Goal: Check status: Check status

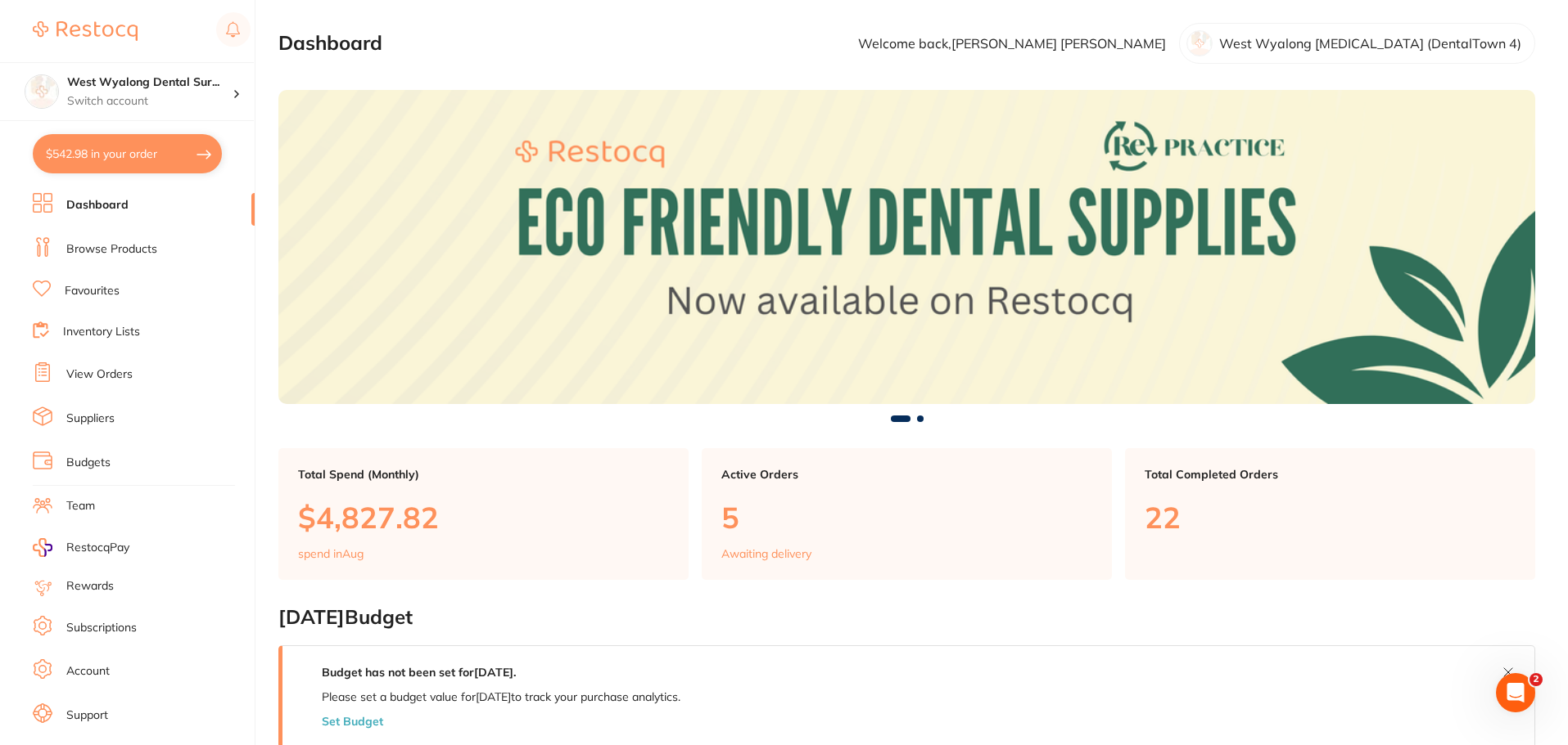
click at [108, 156] on button "$542.98 in your order" at bounding box center [128, 154] width 190 height 40
checkbox input "true"
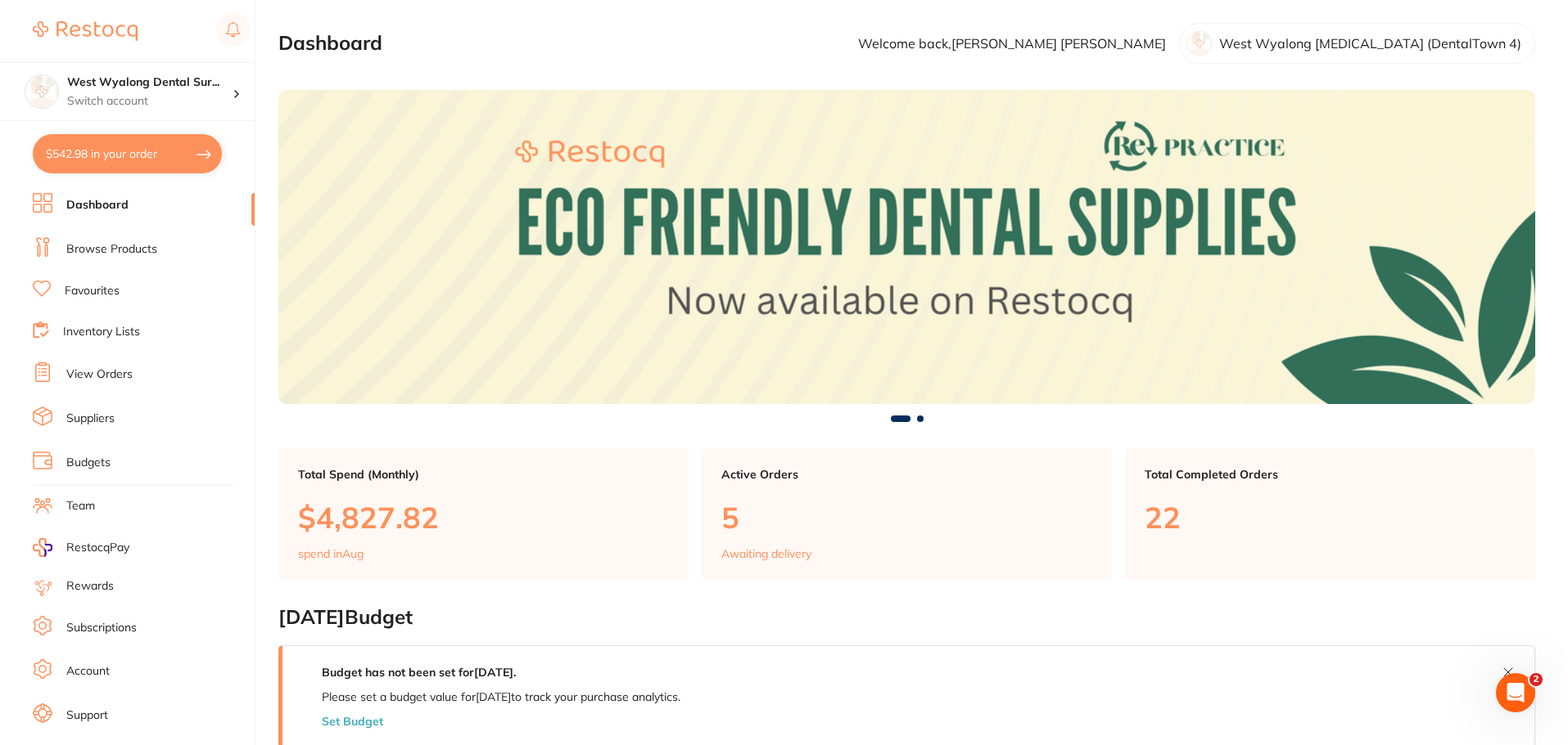
checkbox input "true"
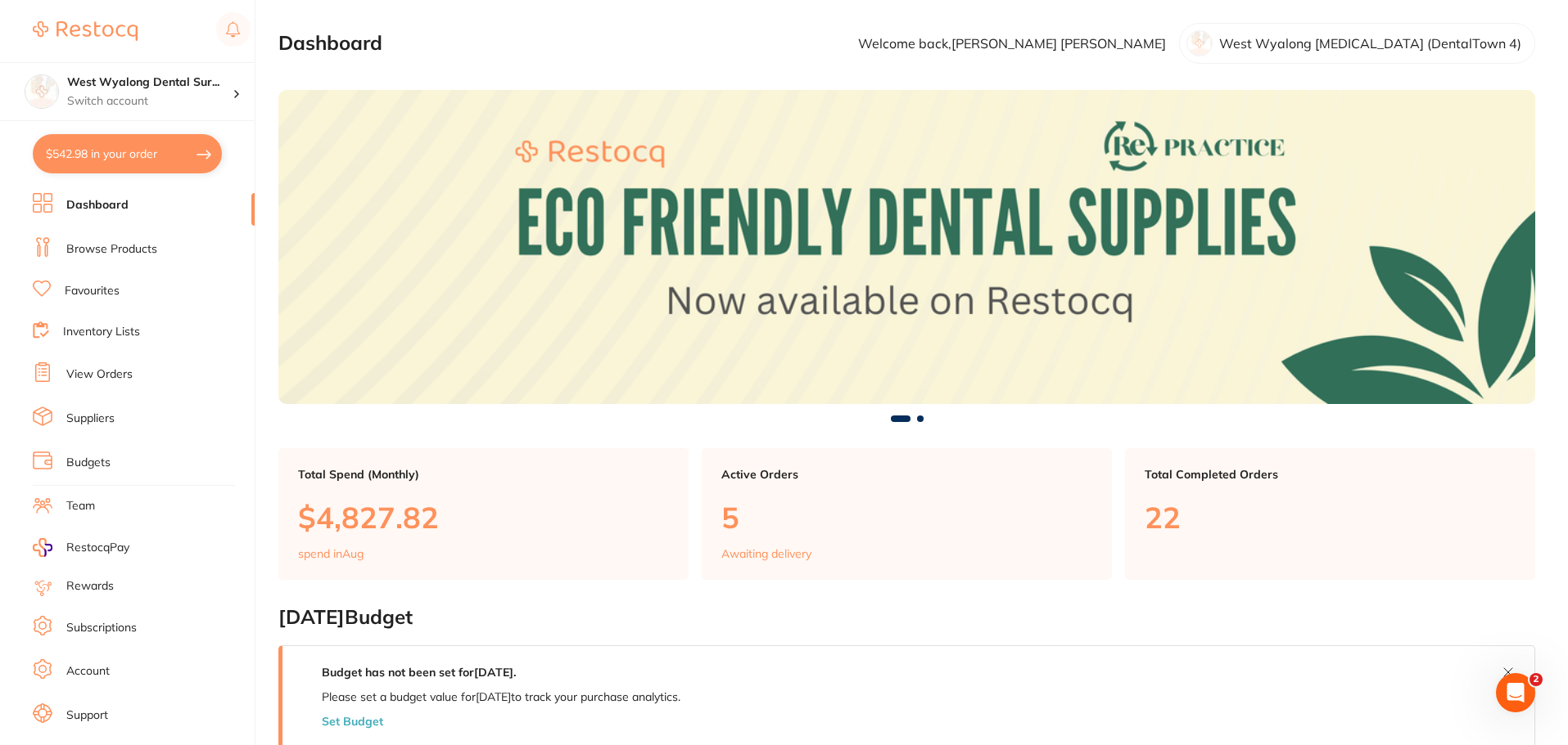
checkbox input "true"
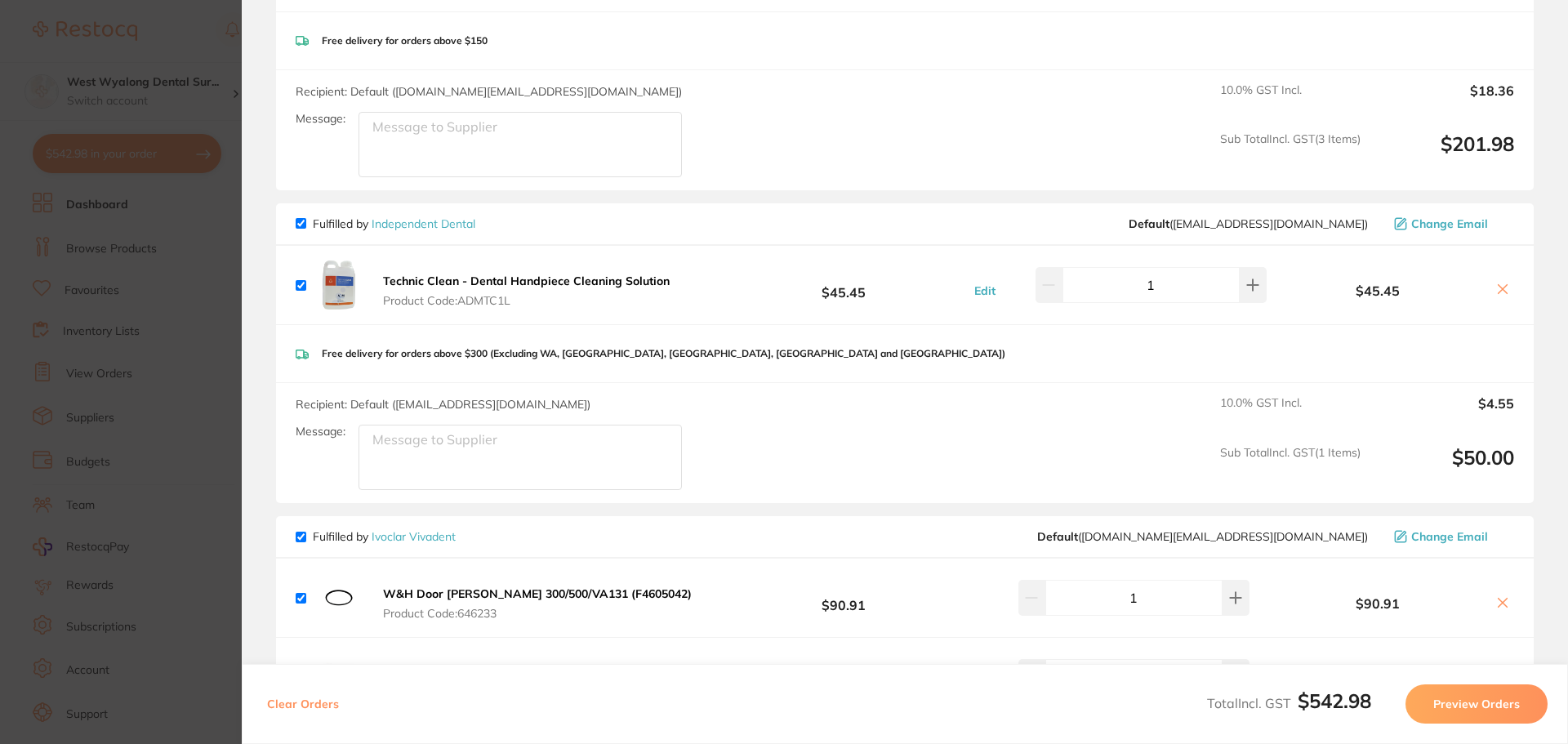
scroll to position [423, 0]
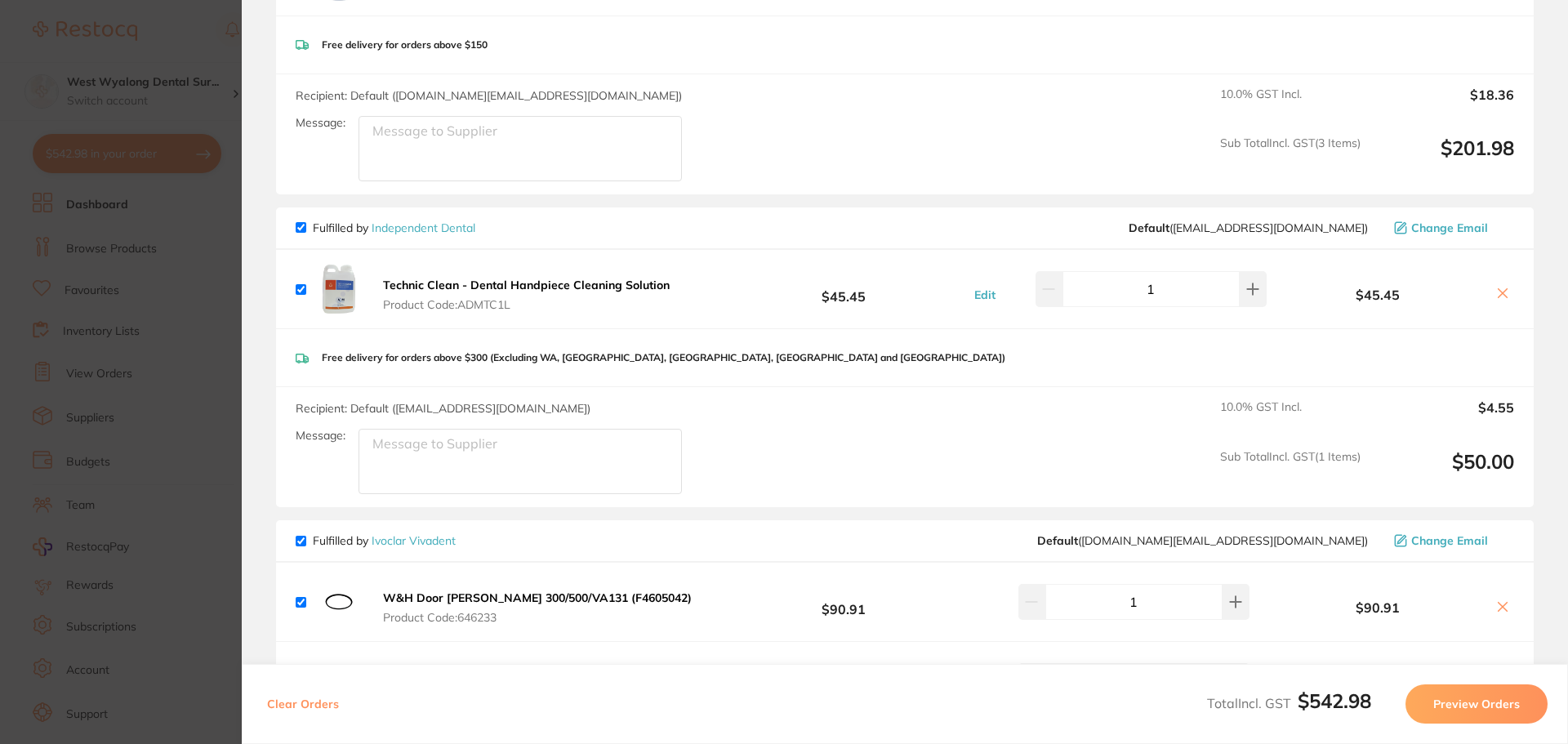
click at [436, 292] on b "Technic Clean - Dental Handpiece Cleaning Solution" at bounding box center [526, 285] width 286 height 15
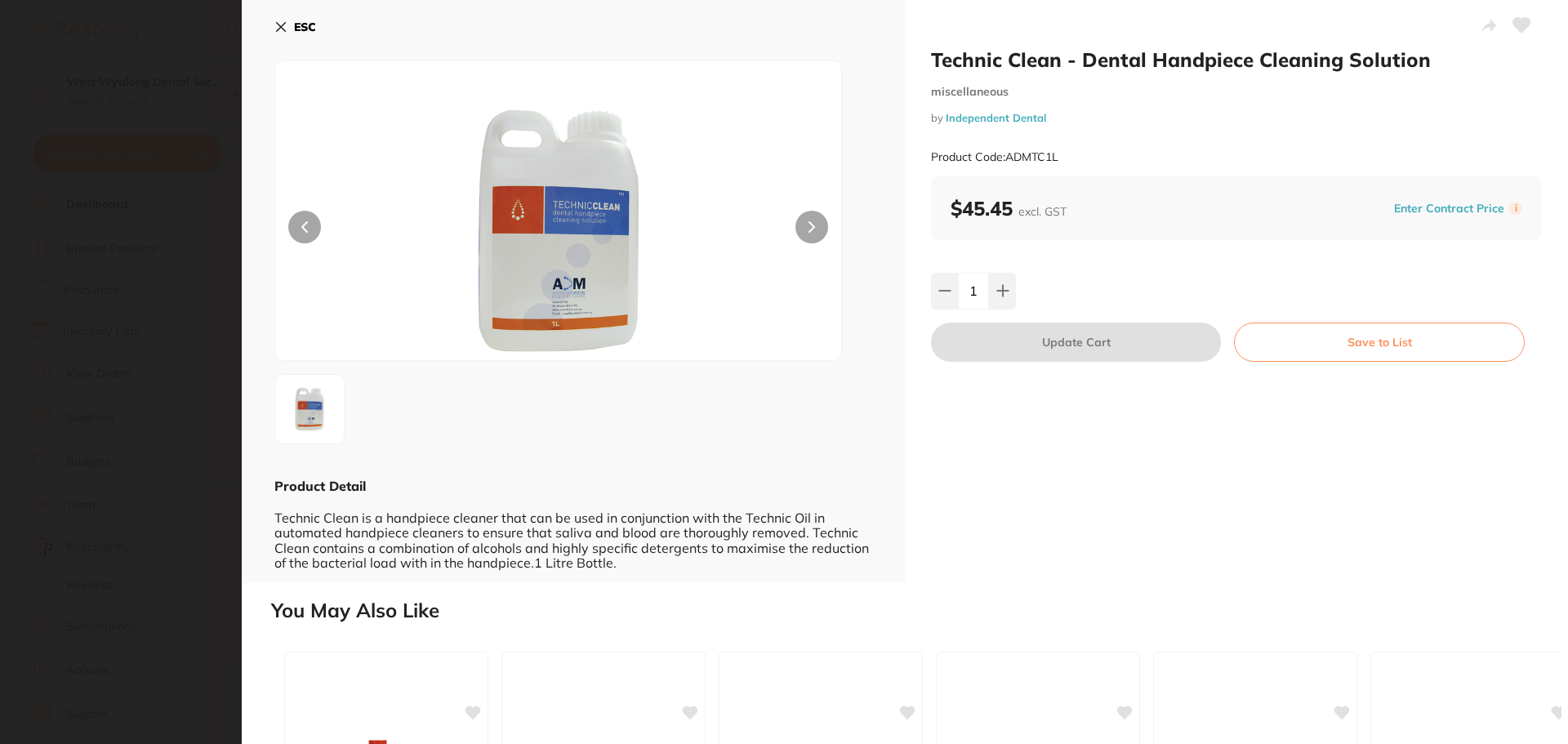
scroll to position [0, 0]
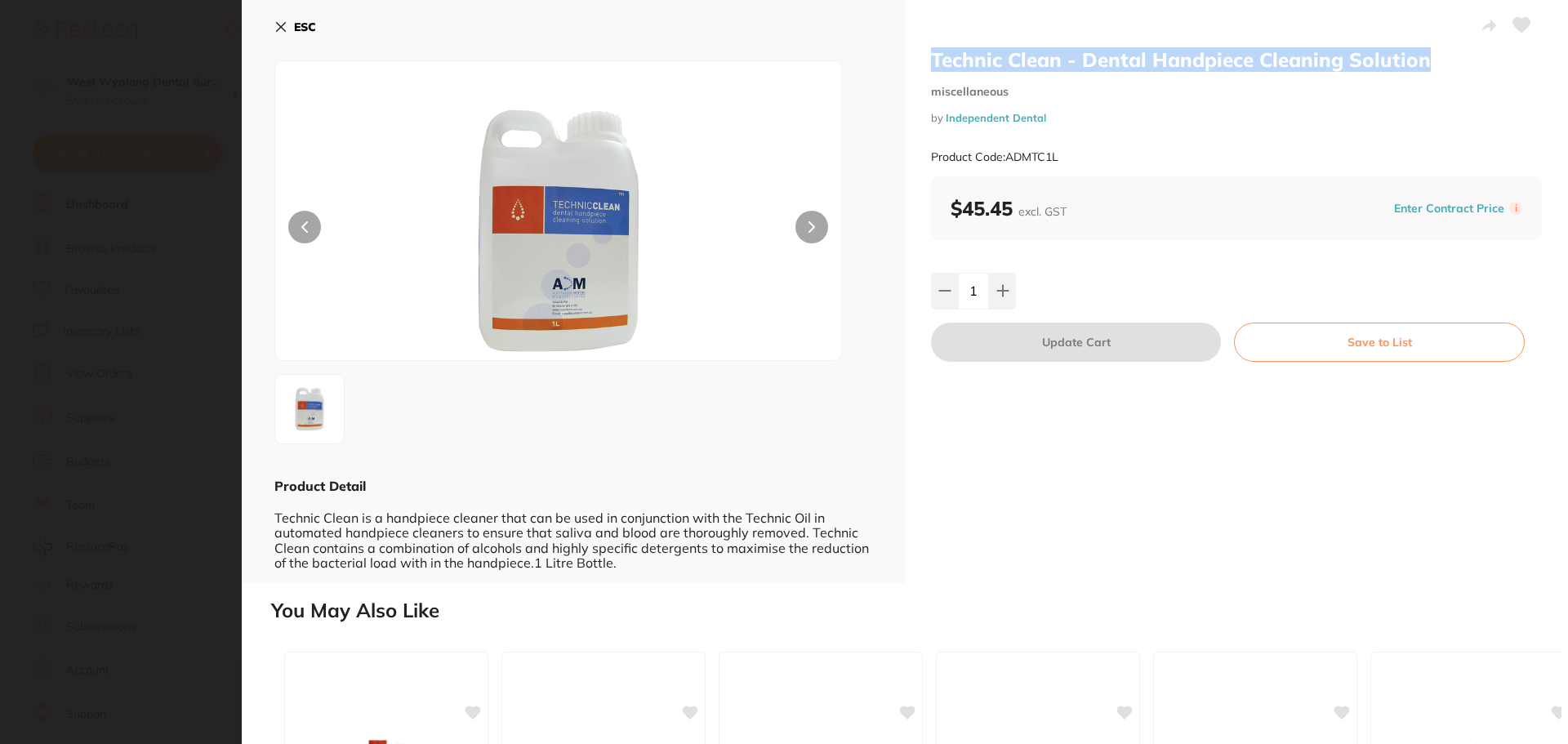
drag, startPoint x: 930, startPoint y: 59, endPoint x: 1437, endPoint y: 66, distance: 507.0
click at [1437, 66] on h2 "Technic Clean - Dental Handpiece Cleaning Solution" at bounding box center [1236, 60] width 610 height 25
copy h2 "Technic Clean - Dental Handpiece Cleaning Solution"
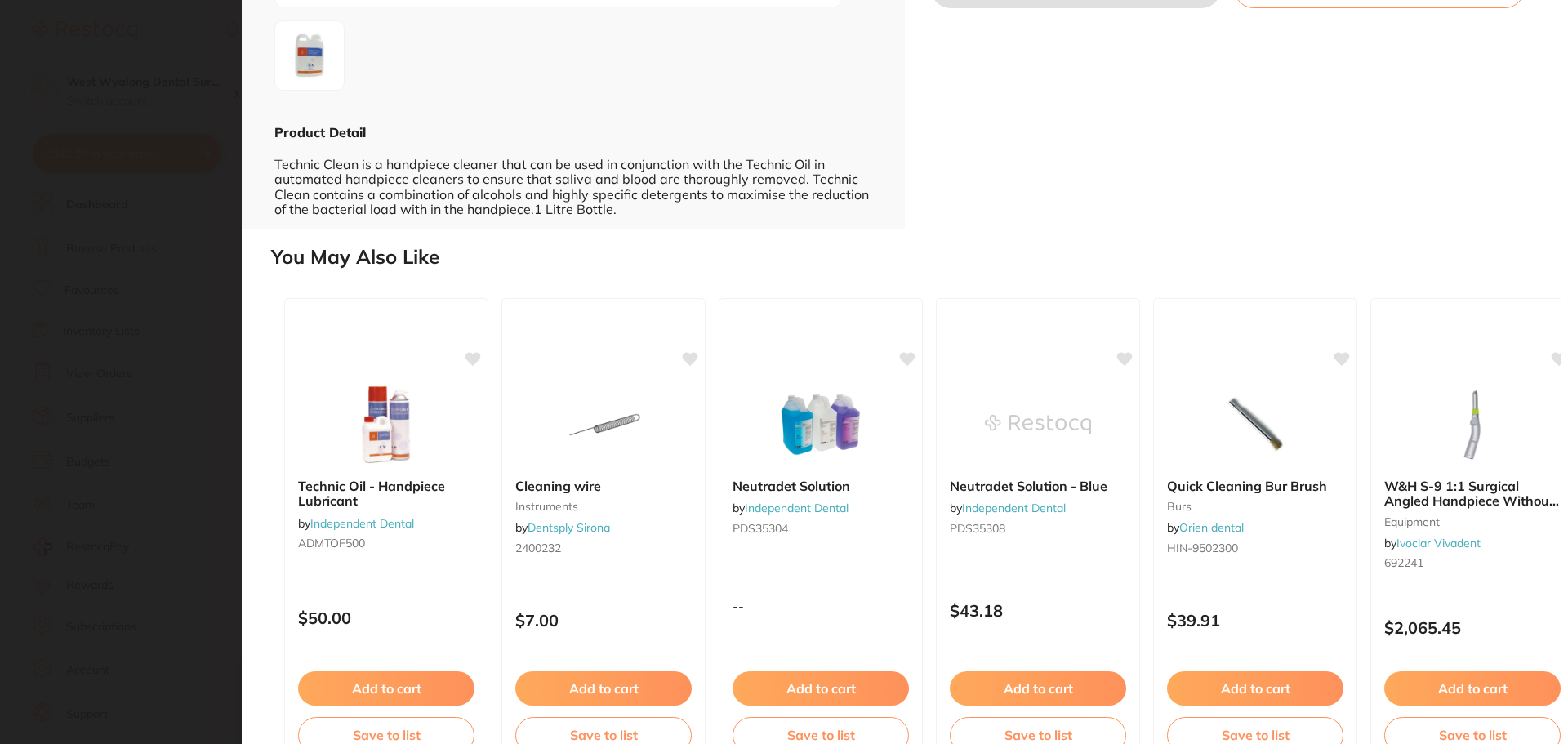
scroll to position [359, 0]
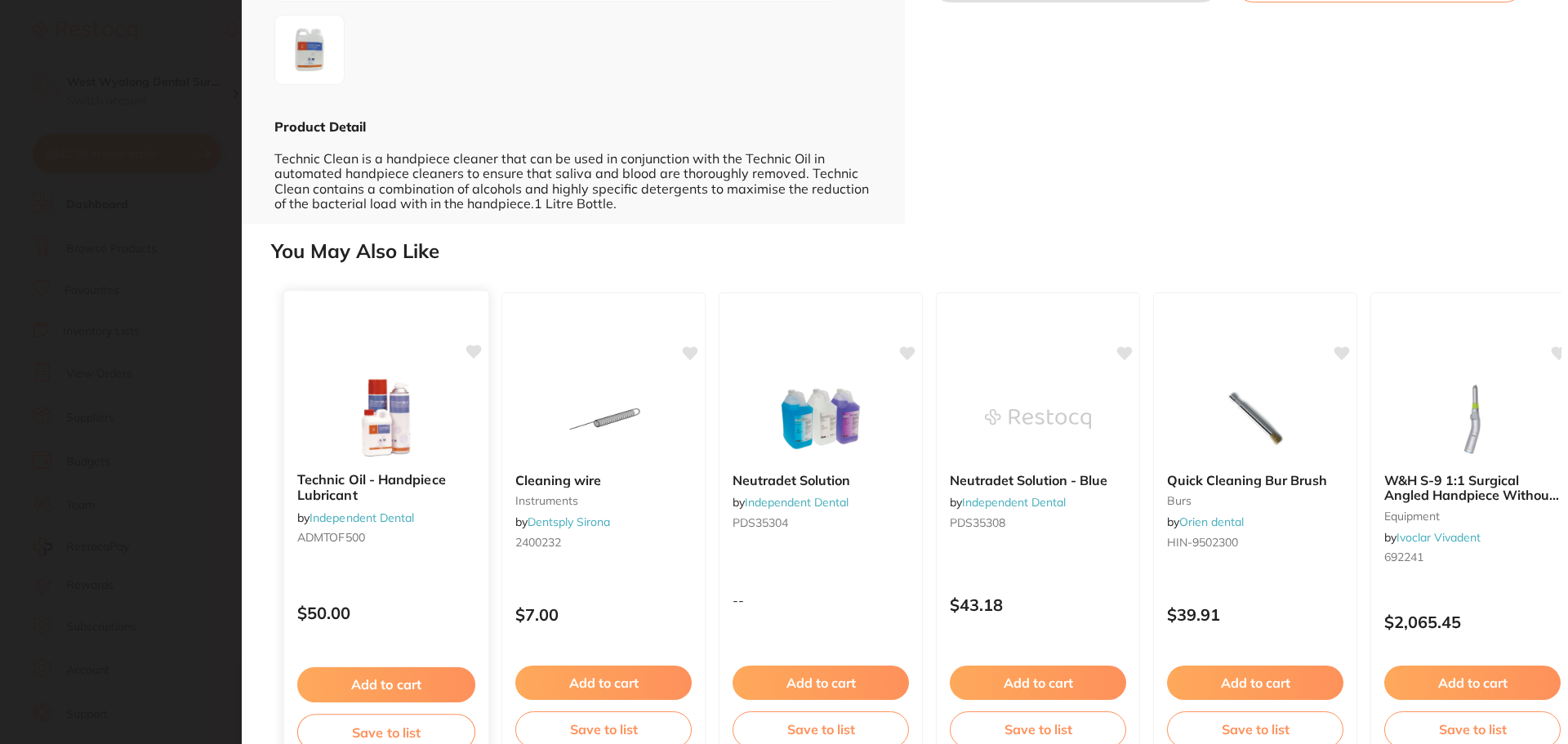
click at [359, 411] on img at bounding box center [386, 418] width 107 height 83
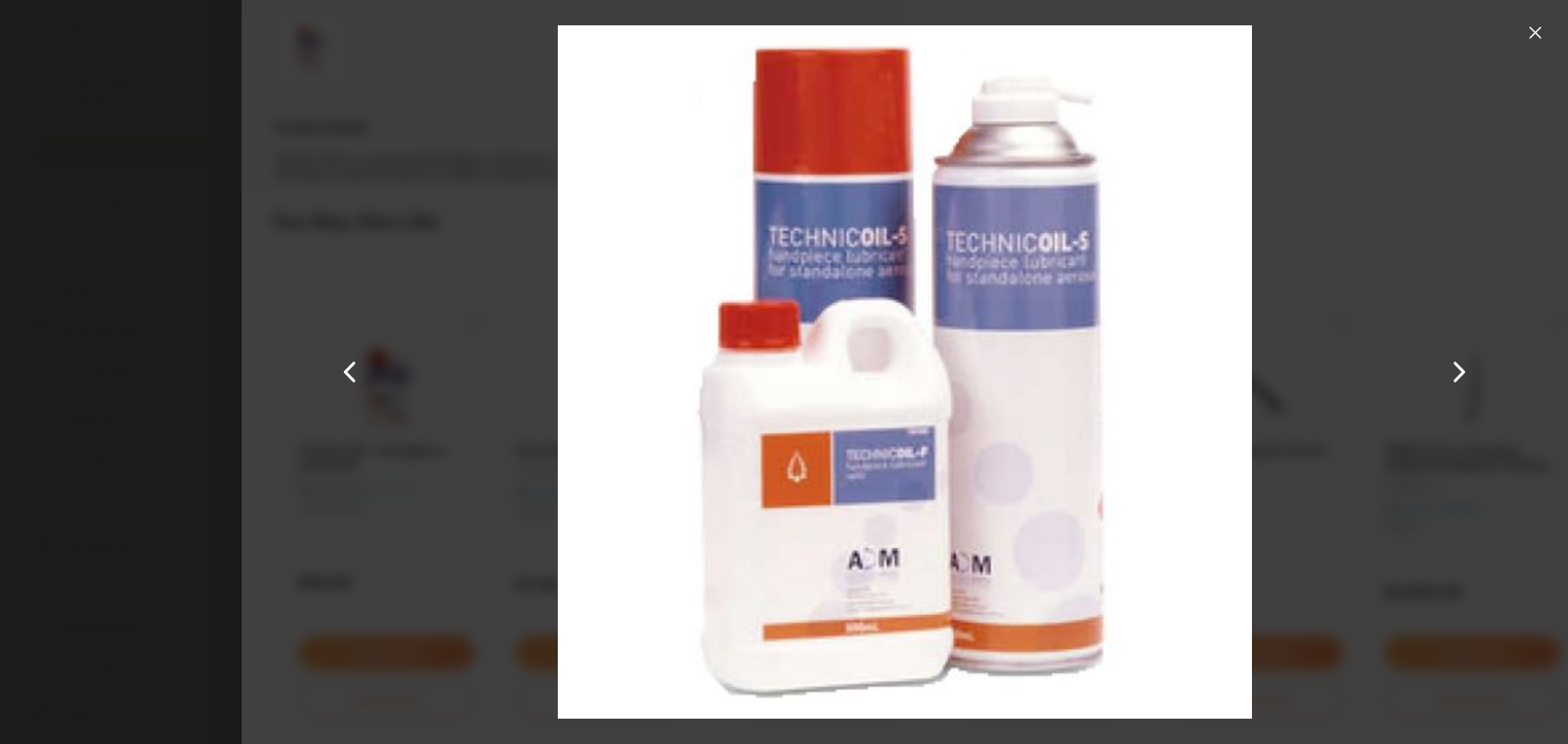
click at [1541, 30] on button at bounding box center [1535, 32] width 26 height 26
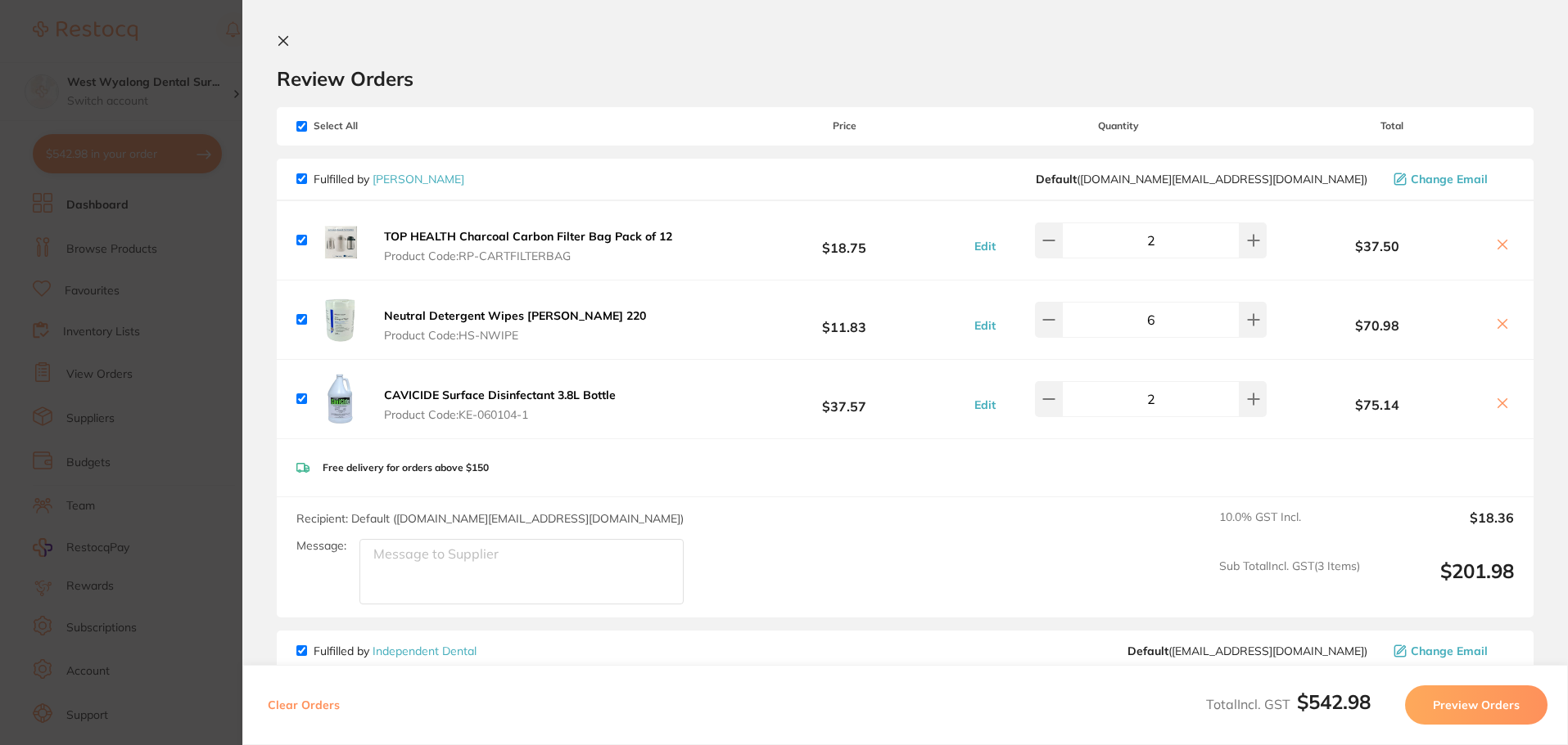
click at [277, 46] on icon at bounding box center [283, 40] width 13 height 13
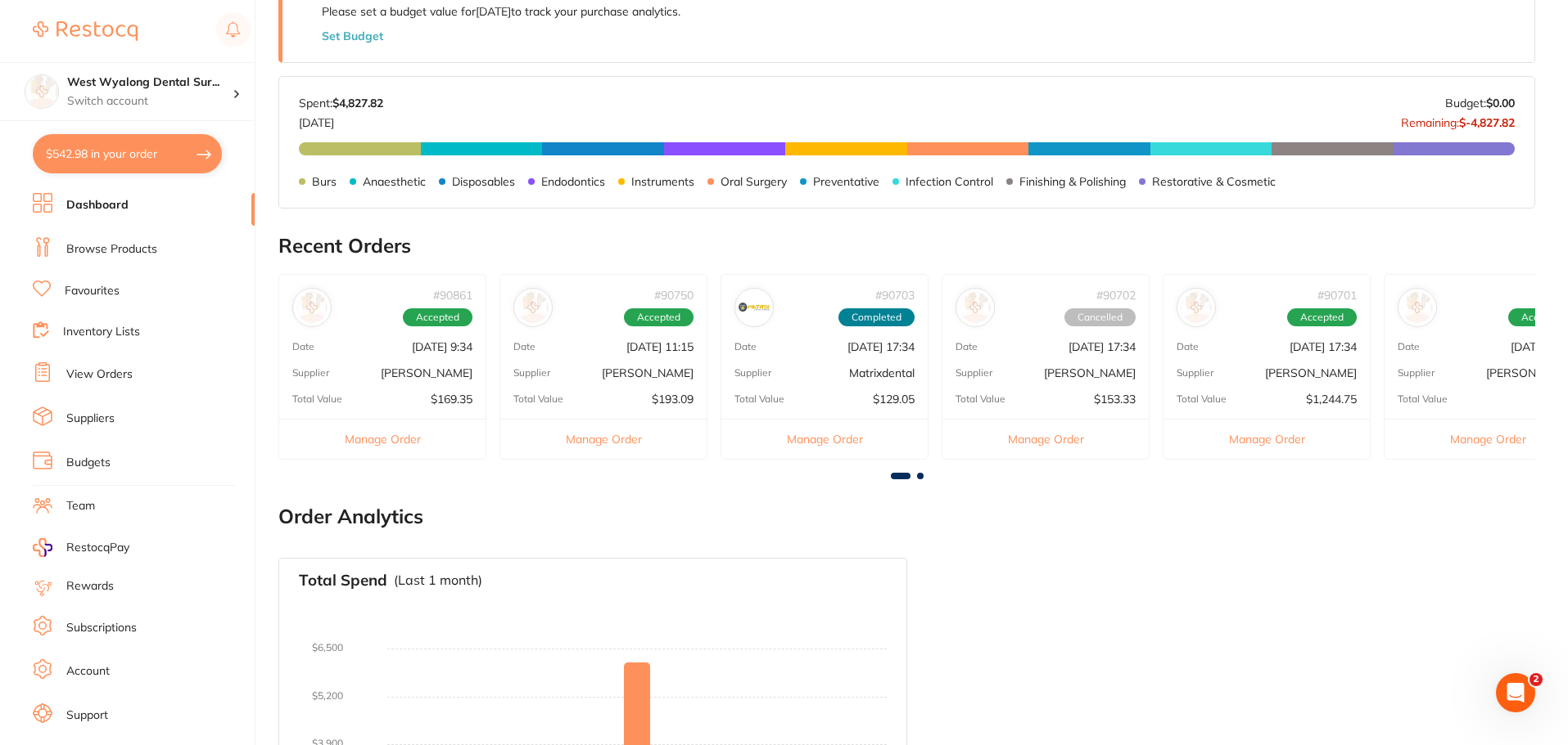
scroll to position [680, 0]
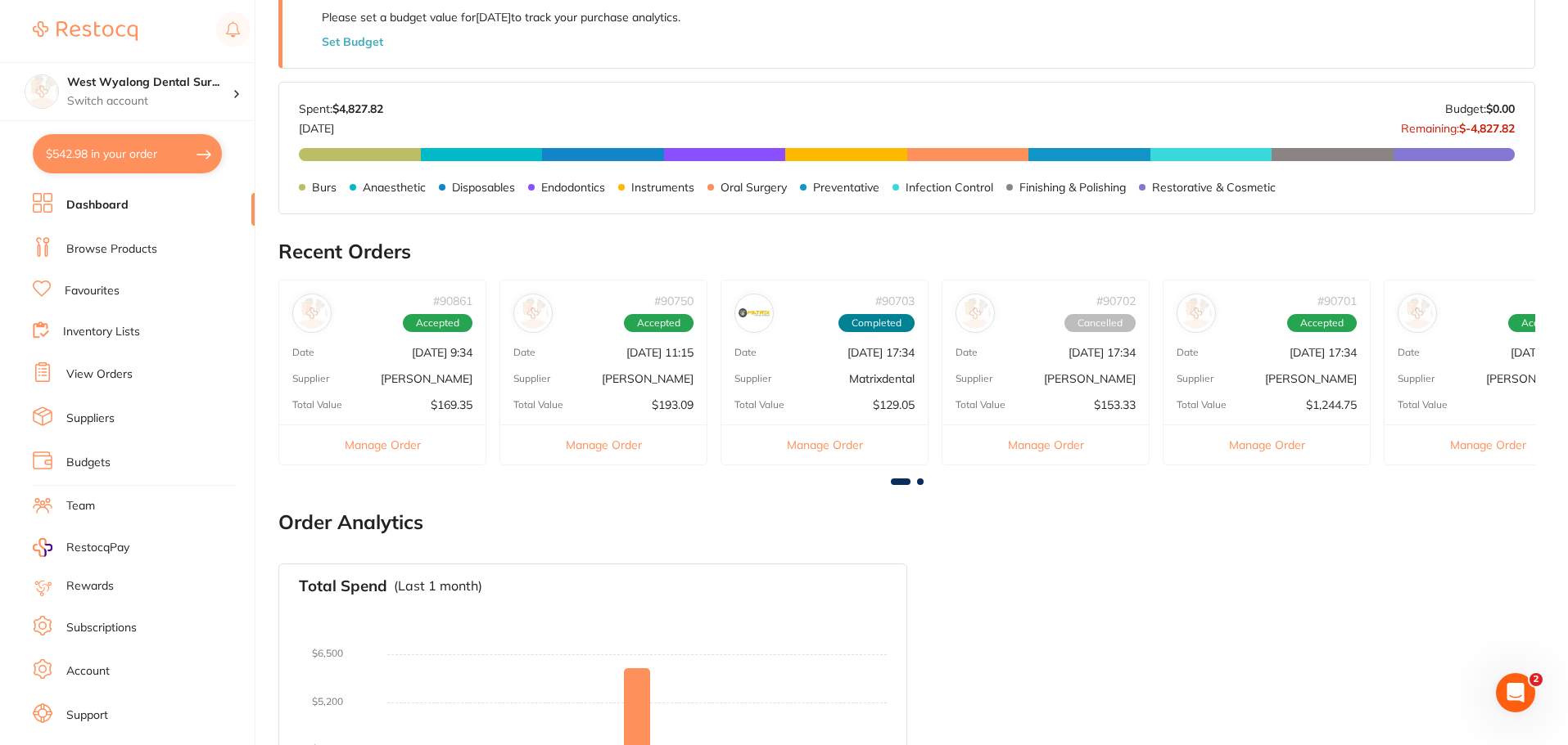
click at [430, 354] on p "[DATE] 9:34" at bounding box center [442, 352] width 61 height 13
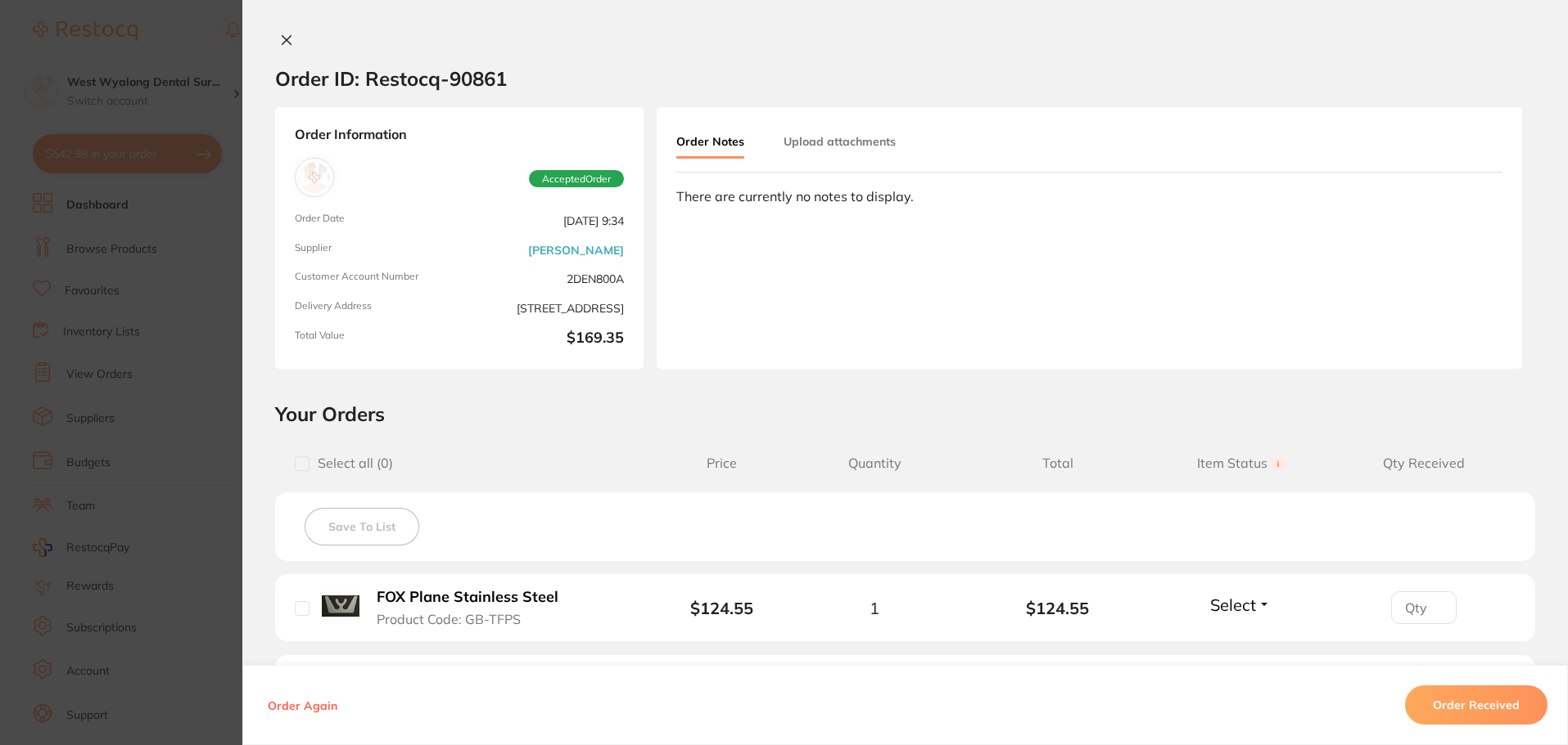
scroll to position [882, 0]
click at [406, 611] on button "FOX Plane Stainless Steel Product Code: GB-TFPS" at bounding box center [475, 609] width 206 height 40
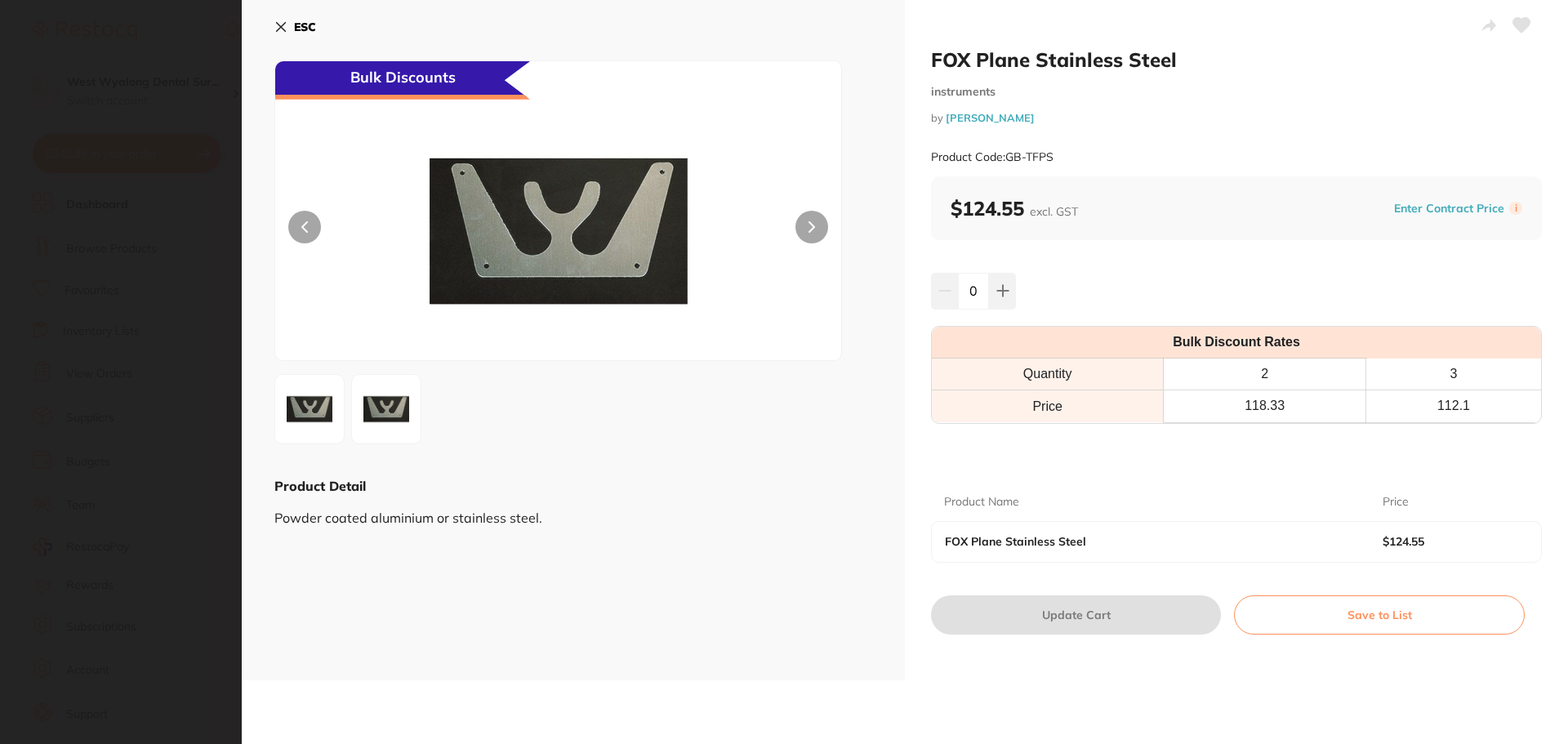
scroll to position [0, 0]
drag, startPoint x: 929, startPoint y: 55, endPoint x: 1183, endPoint y: 62, distance: 254.1
click at [1183, 62] on h2 "FOX Plane Stainless Steel" at bounding box center [1236, 60] width 610 height 25
copy h2 "FOX Plane Stainless Steel"
click at [283, 26] on icon at bounding box center [282, 28] width 9 height 9
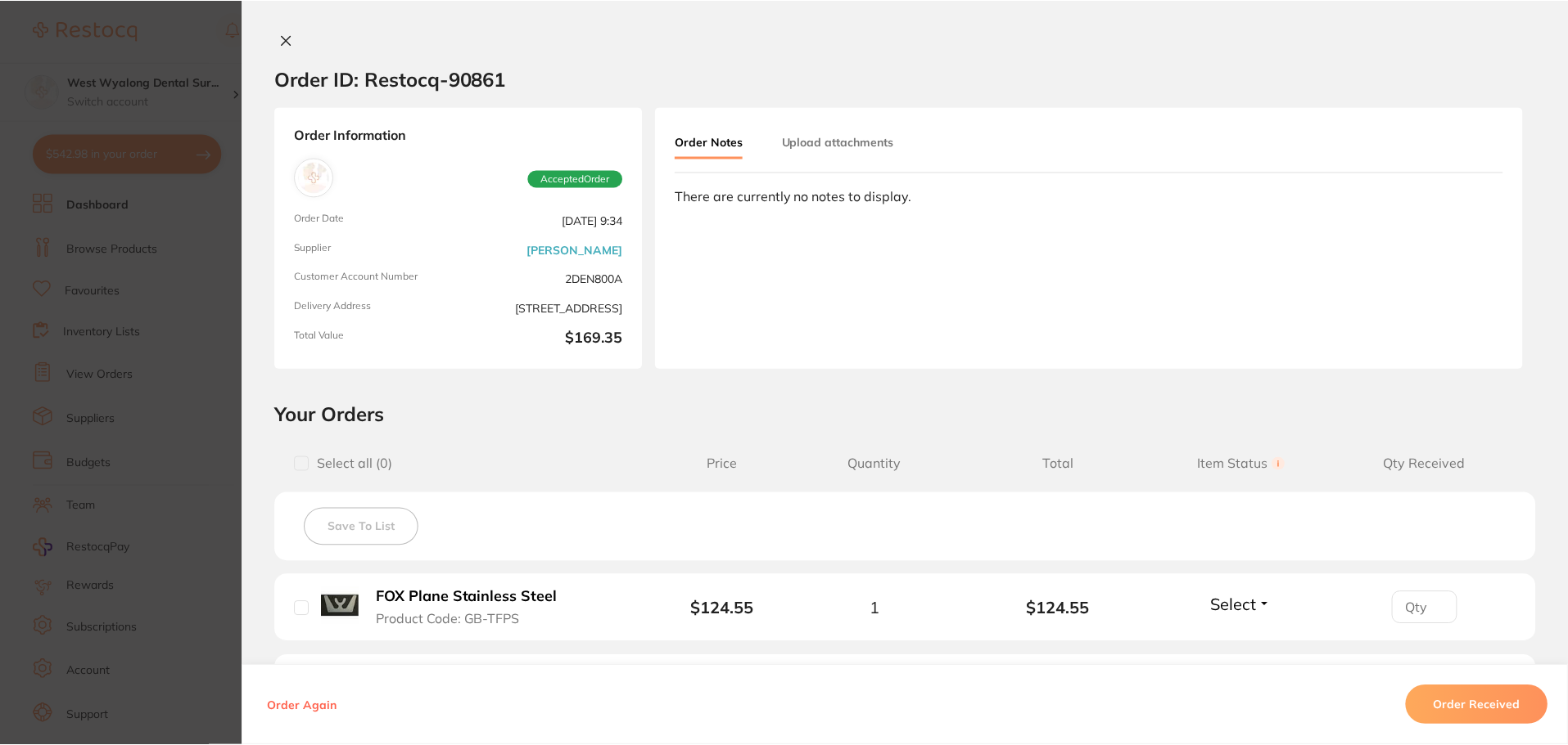
scroll to position [882, 0]
click at [284, 39] on icon at bounding box center [287, 40] width 9 height 9
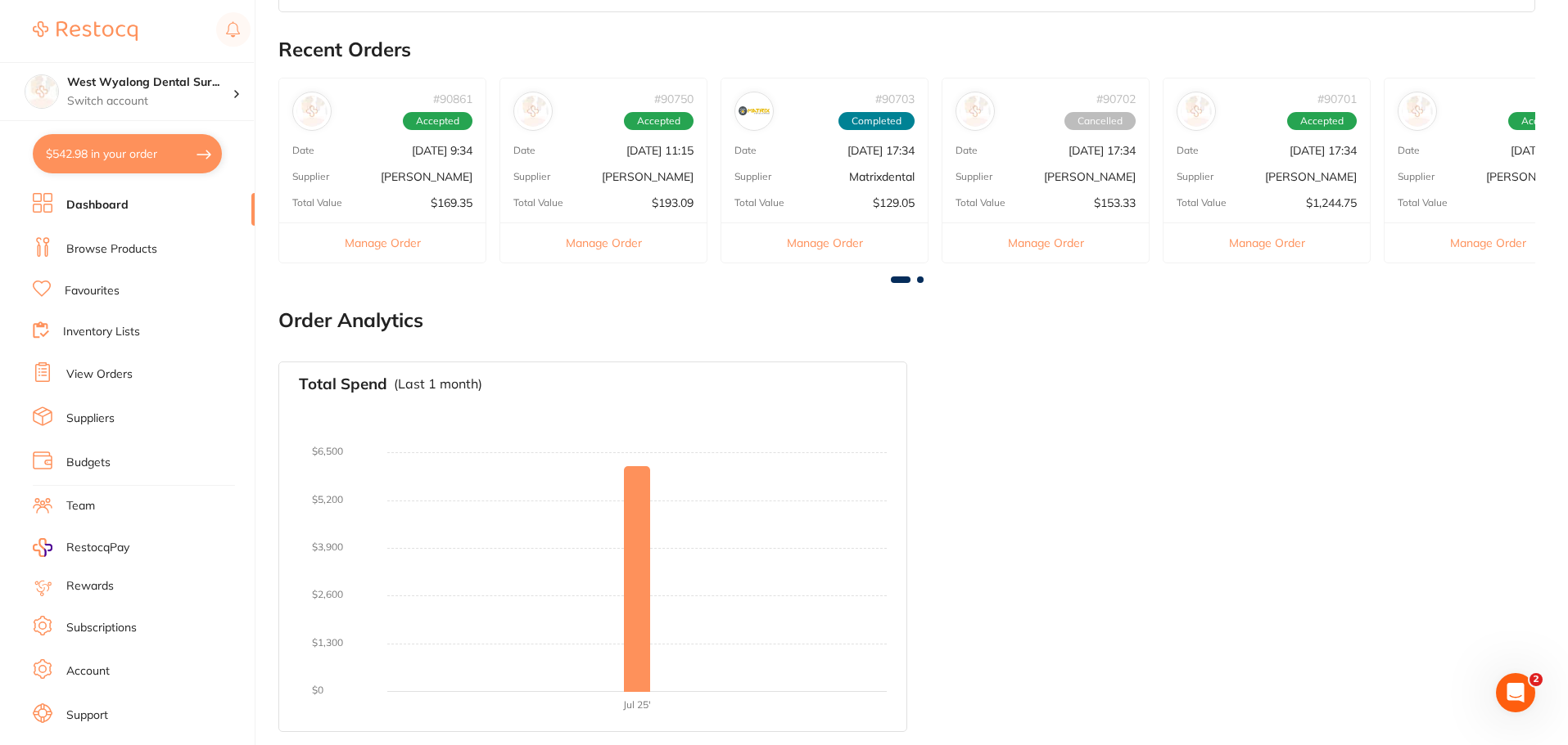
scroll to position [0, 0]
click at [110, 376] on link "View Orders" at bounding box center [99, 375] width 66 height 17
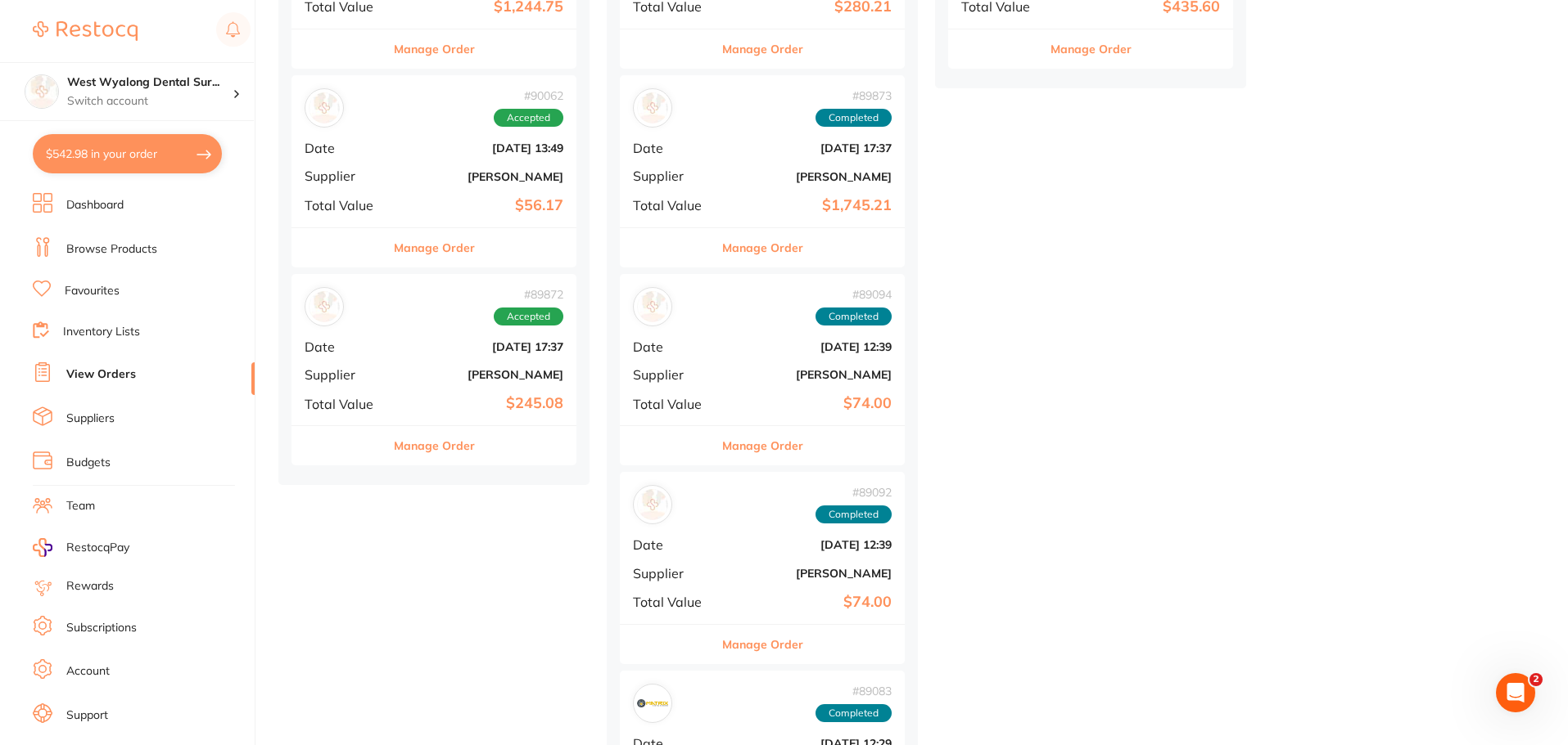
scroll to position [739, 0]
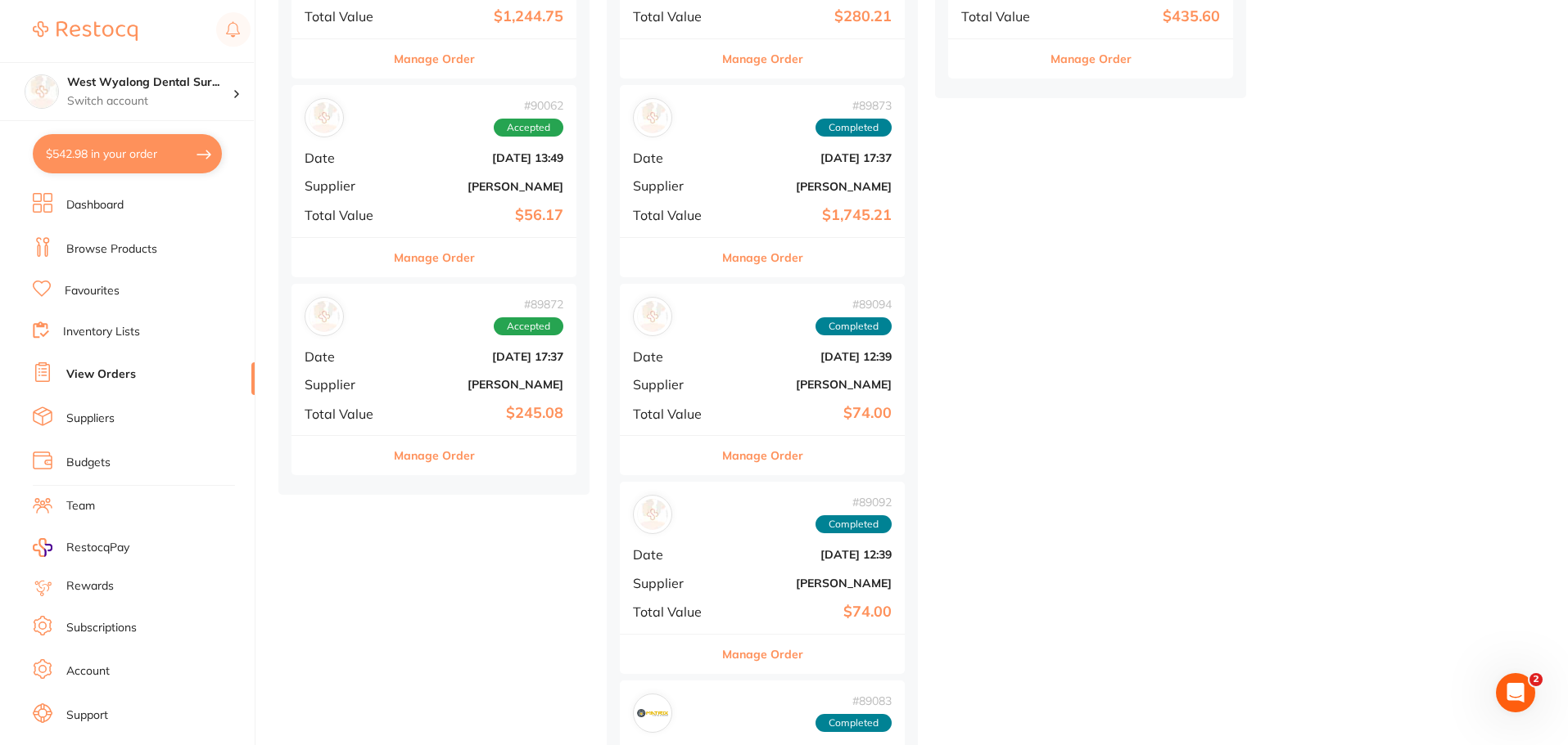
click at [442, 383] on b "[PERSON_NAME]" at bounding box center [481, 384] width 164 height 13
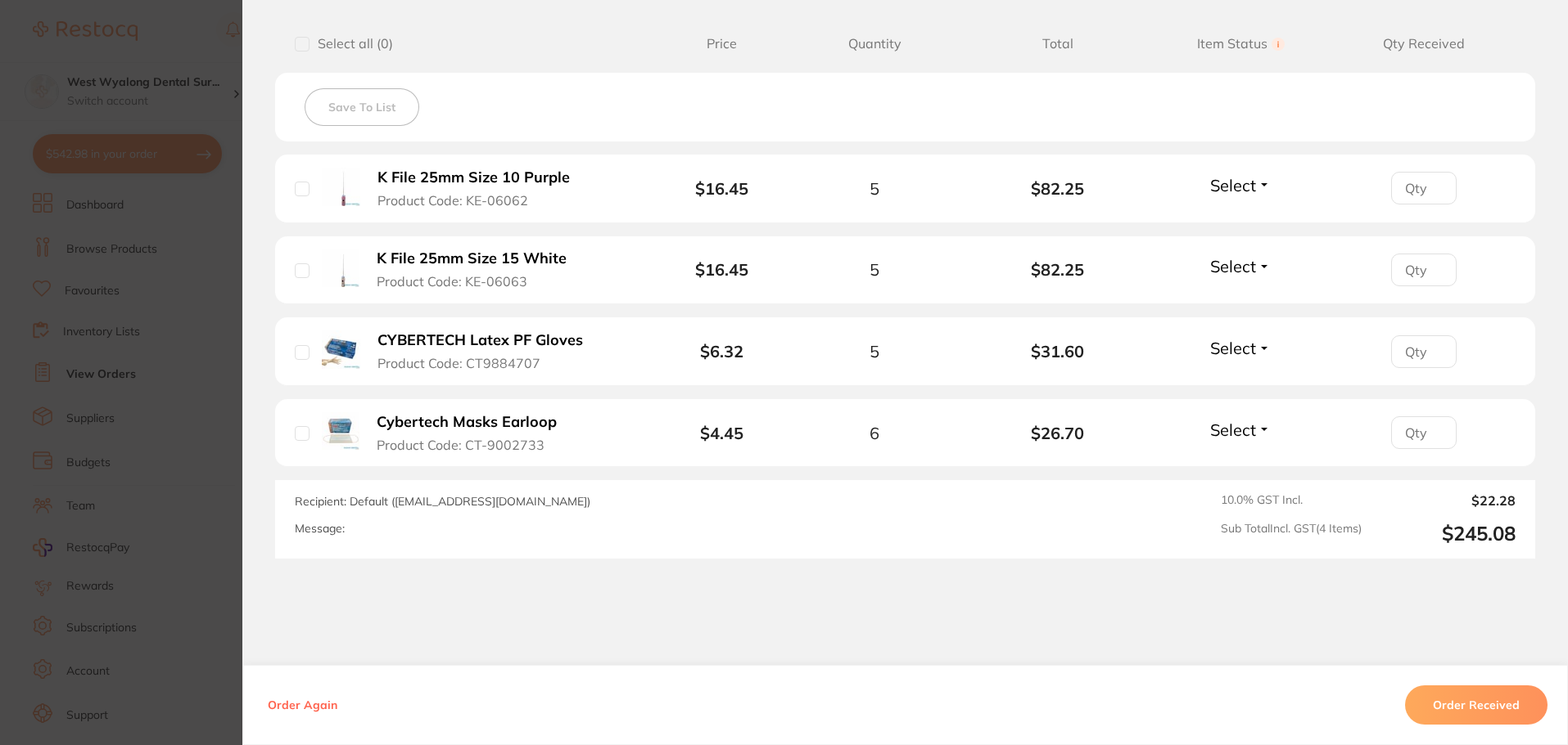
scroll to position [424, 0]
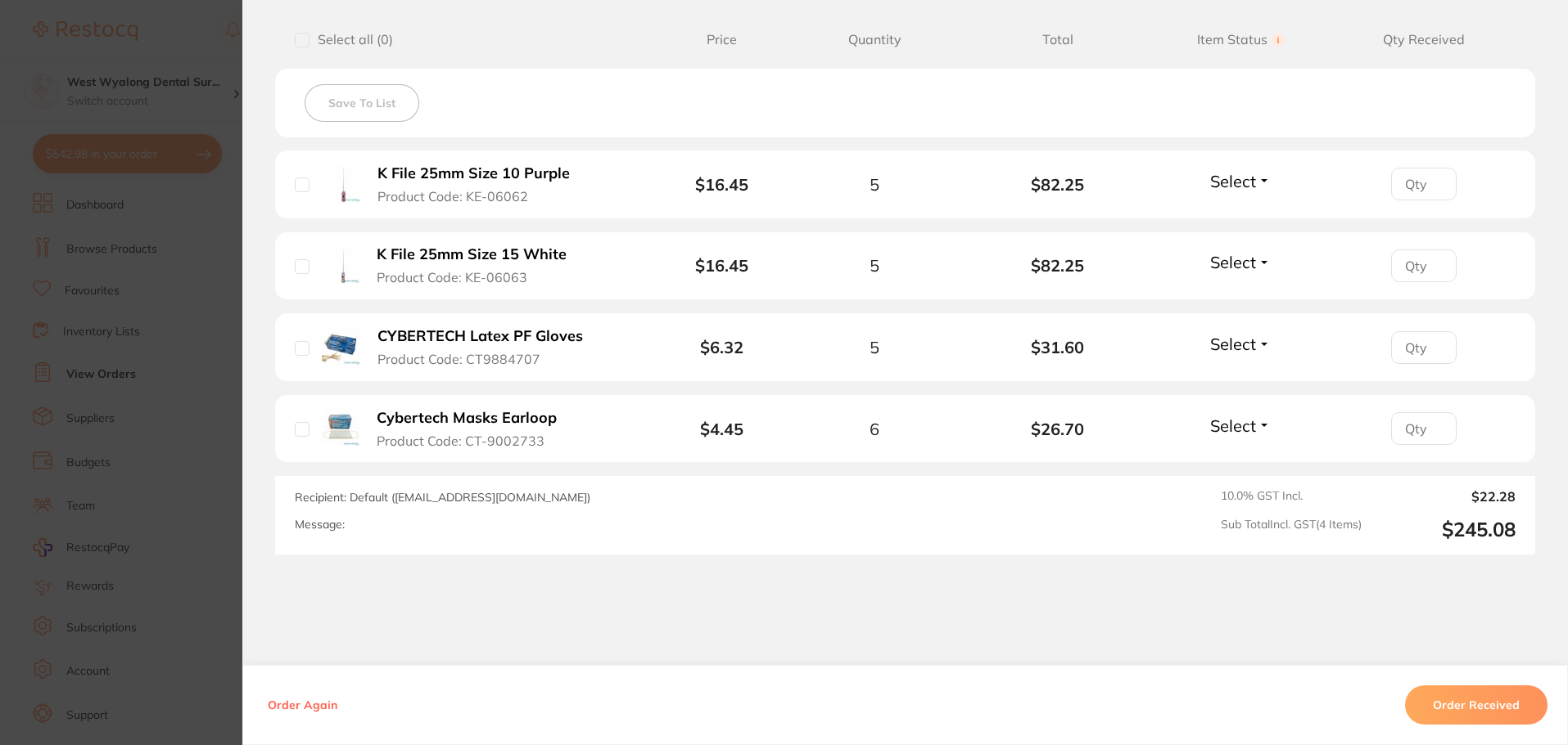
click at [478, 345] on button "CYBERTECH Latex PF Gloves Product Code: CT9884707" at bounding box center [487, 348] width 229 height 40
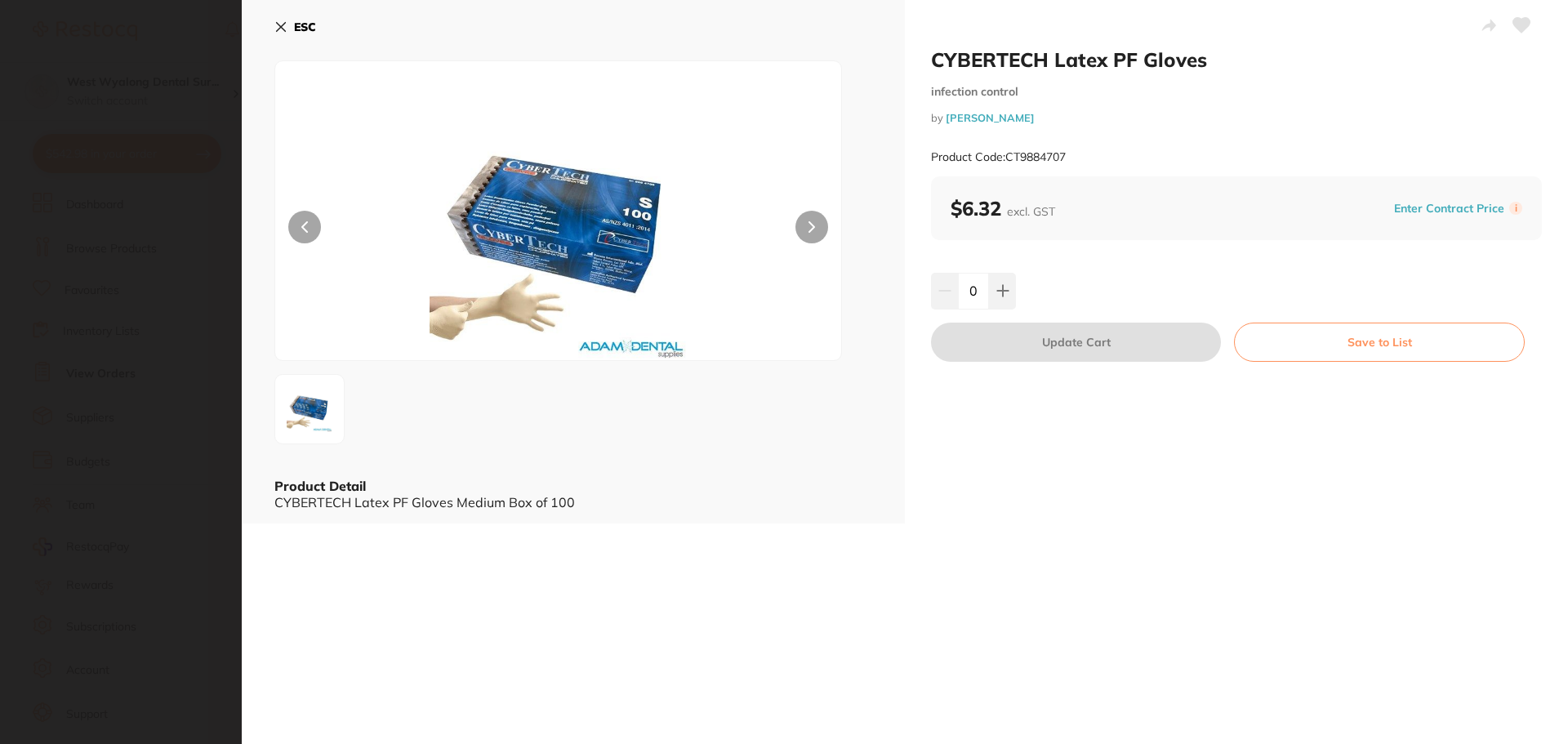
scroll to position [0, 0]
click at [293, 29] on button "ESC" at bounding box center [295, 27] width 41 height 28
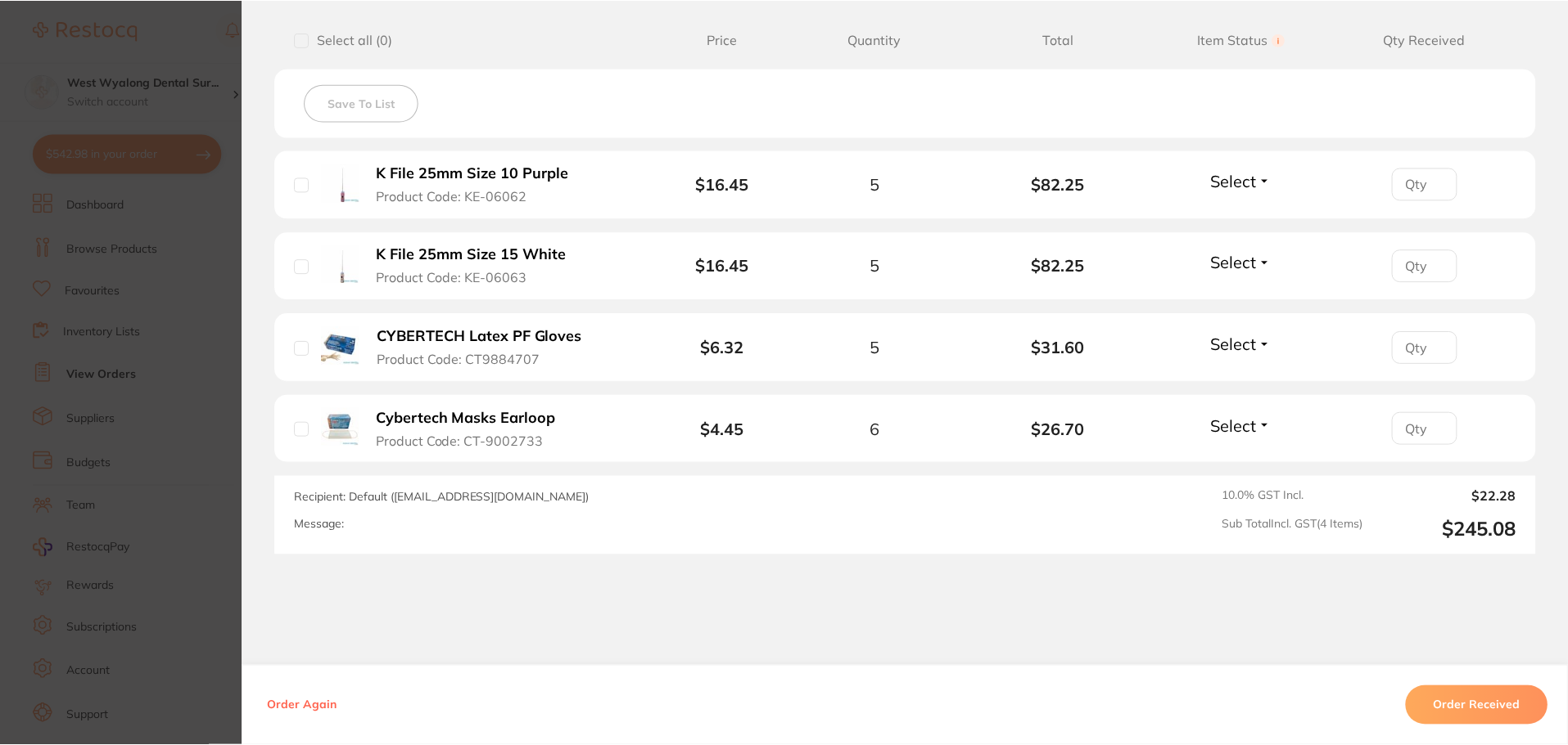
scroll to position [739, 0]
click at [436, 338] on b "CYBERTECH Latex PF Gloves" at bounding box center [479, 337] width 205 height 17
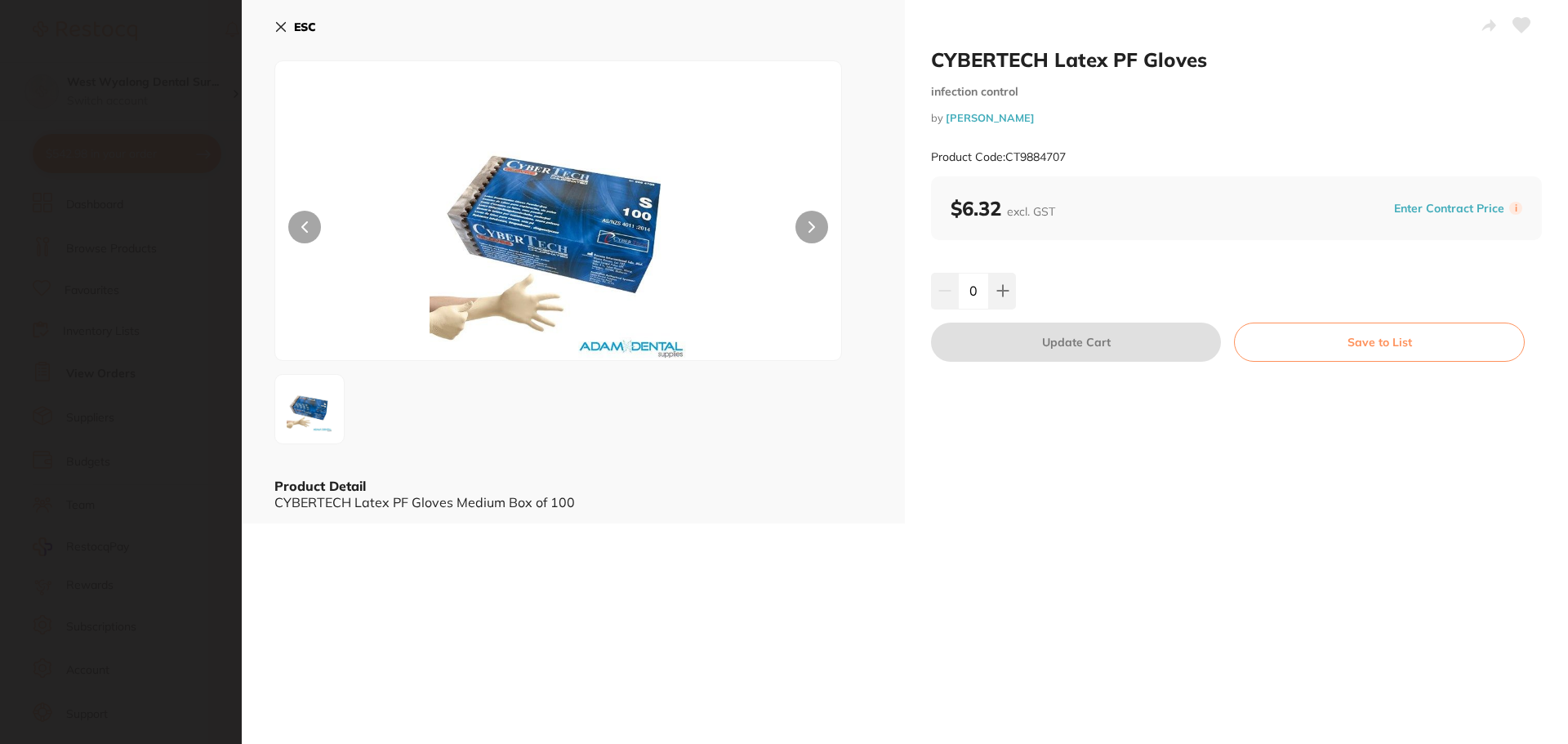
scroll to position [0, 0]
click at [1517, 26] on icon at bounding box center [1522, 26] width 17 height 15
click at [278, 25] on icon at bounding box center [282, 28] width 9 height 9
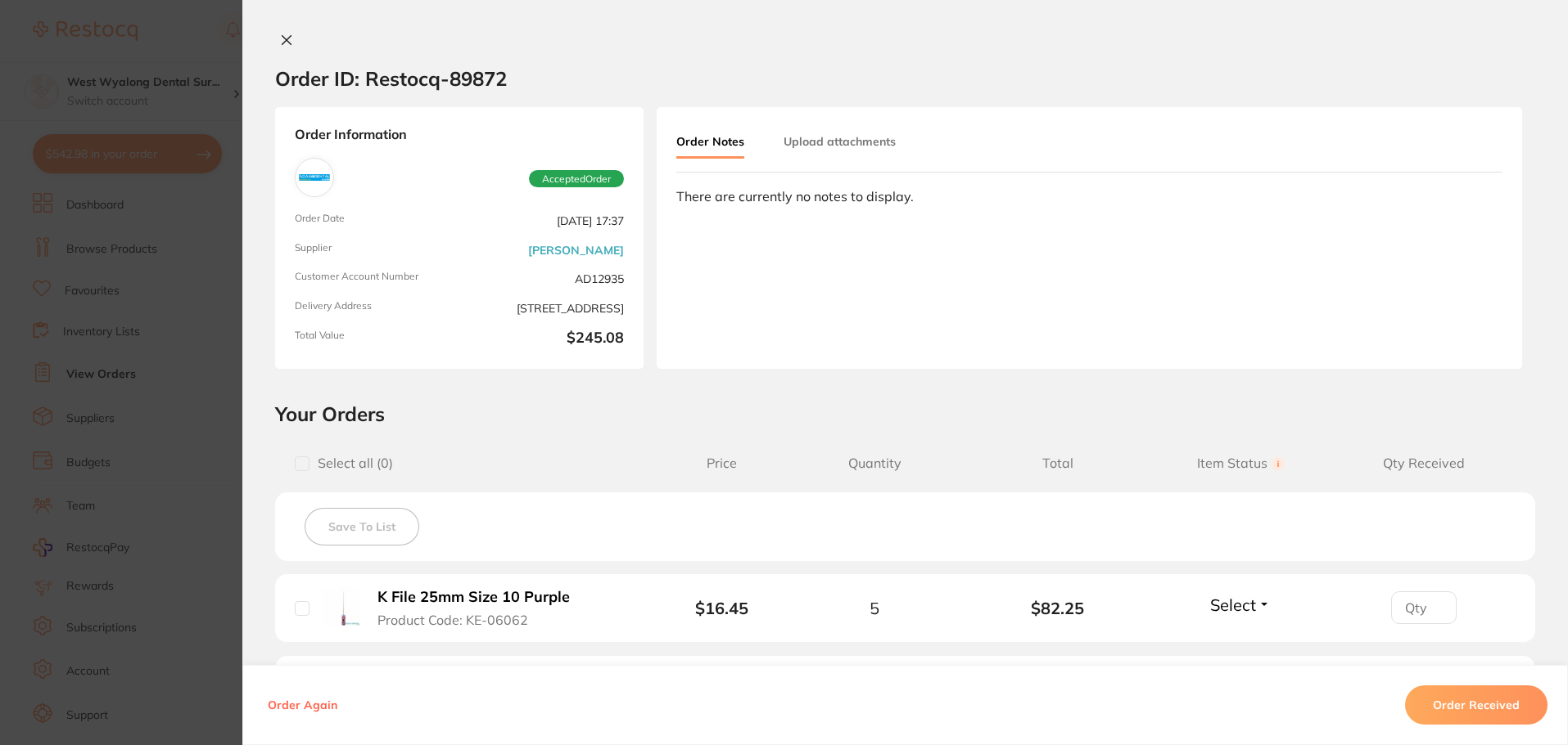
click at [280, 38] on icon at bounding box center [286, 40] width 13 height 13
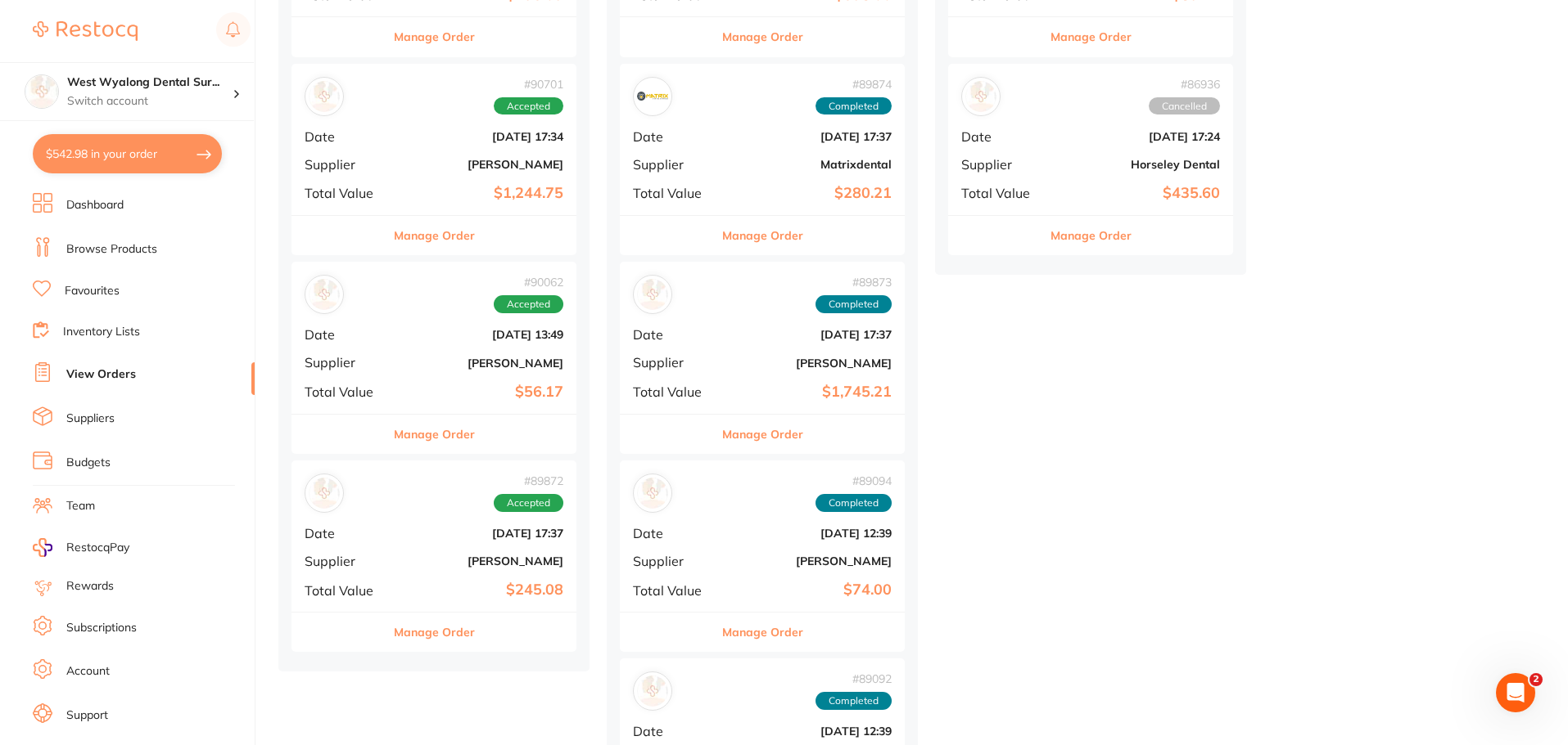
scroll to position [546, 0]
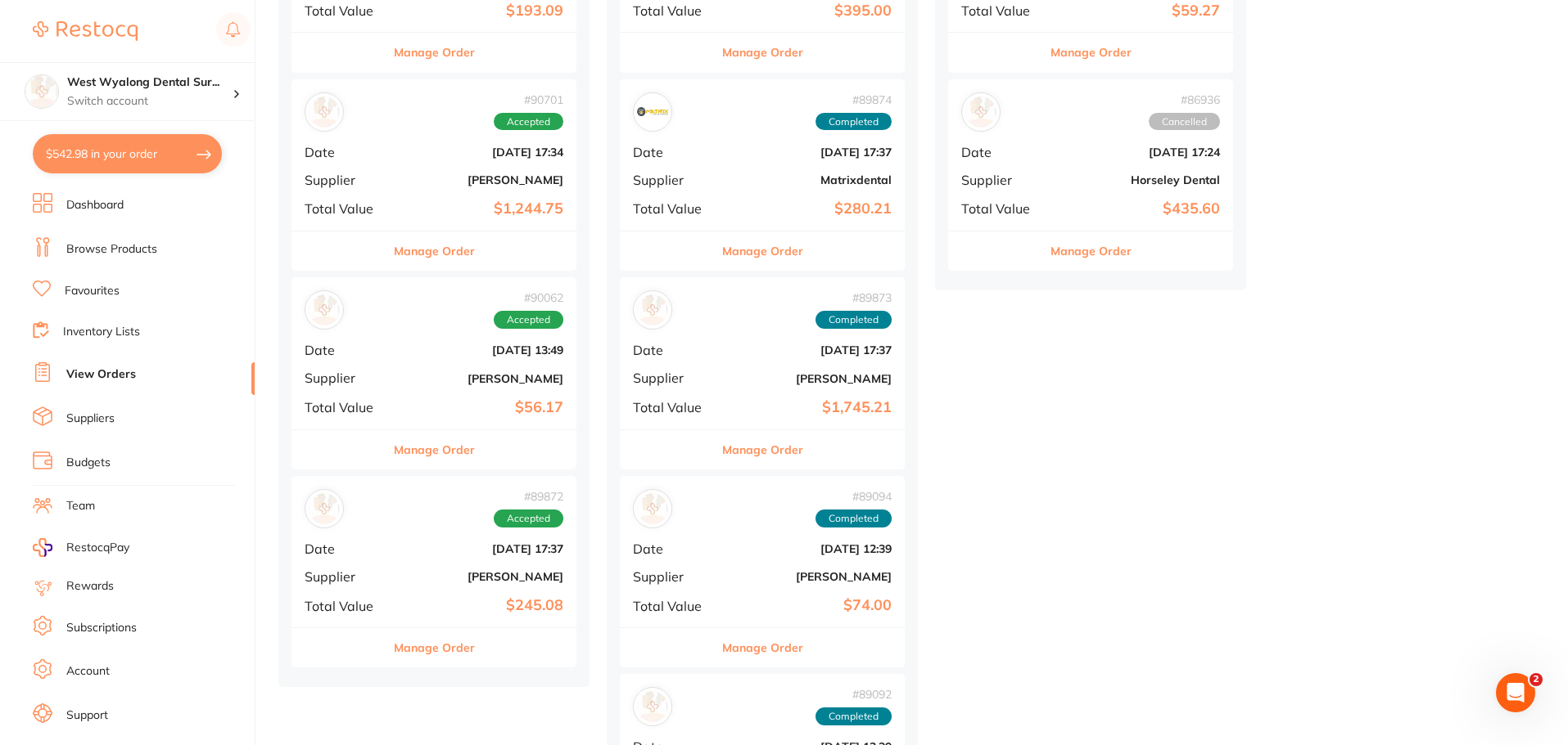
click at [447, 362] on div "# 90062 Accepted Date [DATE] 13:49 Supplier [PERSON_NAME] Total Value $56.17" at bounding box center [434, 353] width 285 height 152
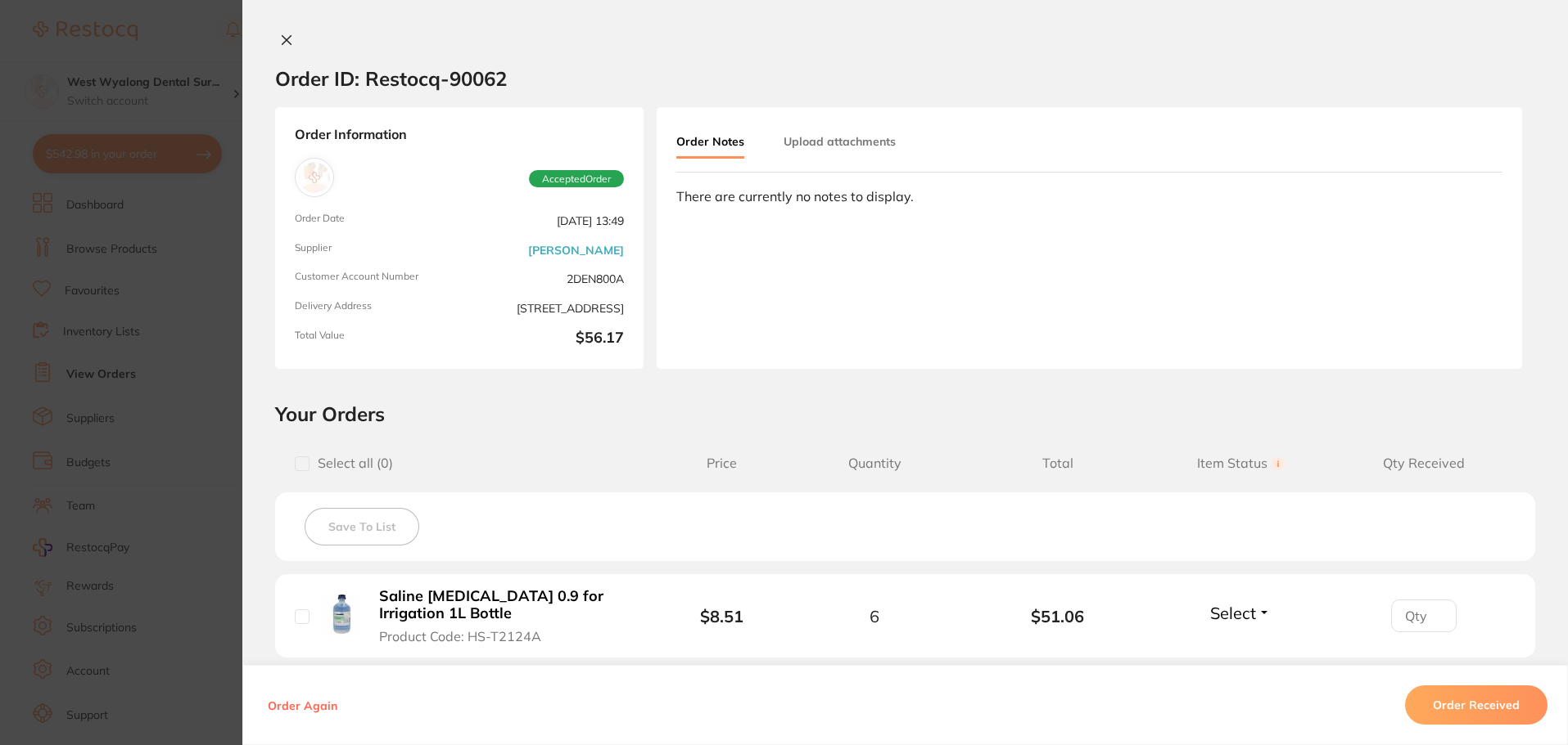
scroll to position [2936, 0]
drag, startPoint x: 1562, startPoint y: 274, endPoint x: 1566, endPoint y: 411, distance: 137.1
click at [1566, 411] on div "Order ID: Restocq- 90062 Order Information Accepted Order Order Date [DATE] 13:…" at bounding box center [905, 389] width 1325 height 713
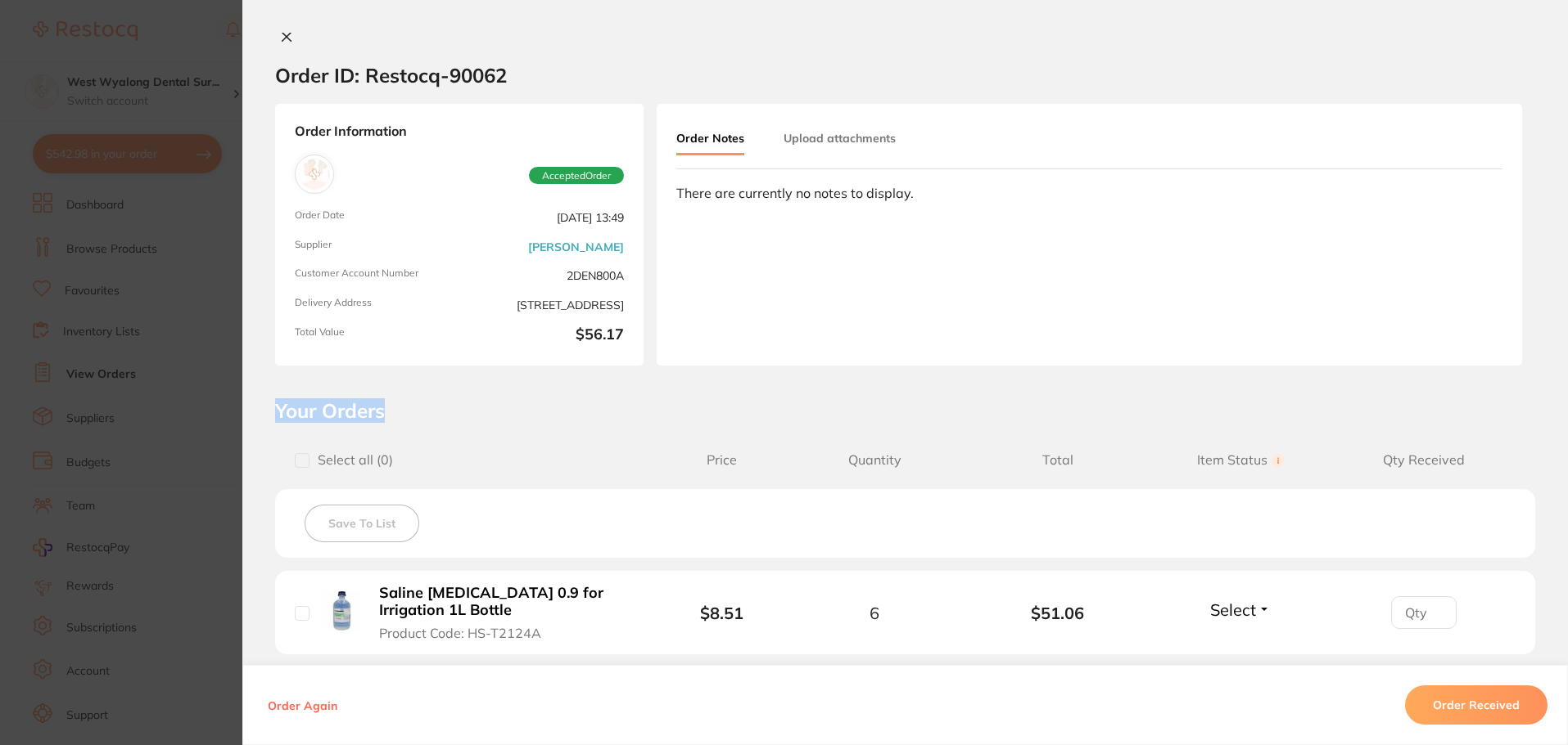
scroll to position [0, 0]
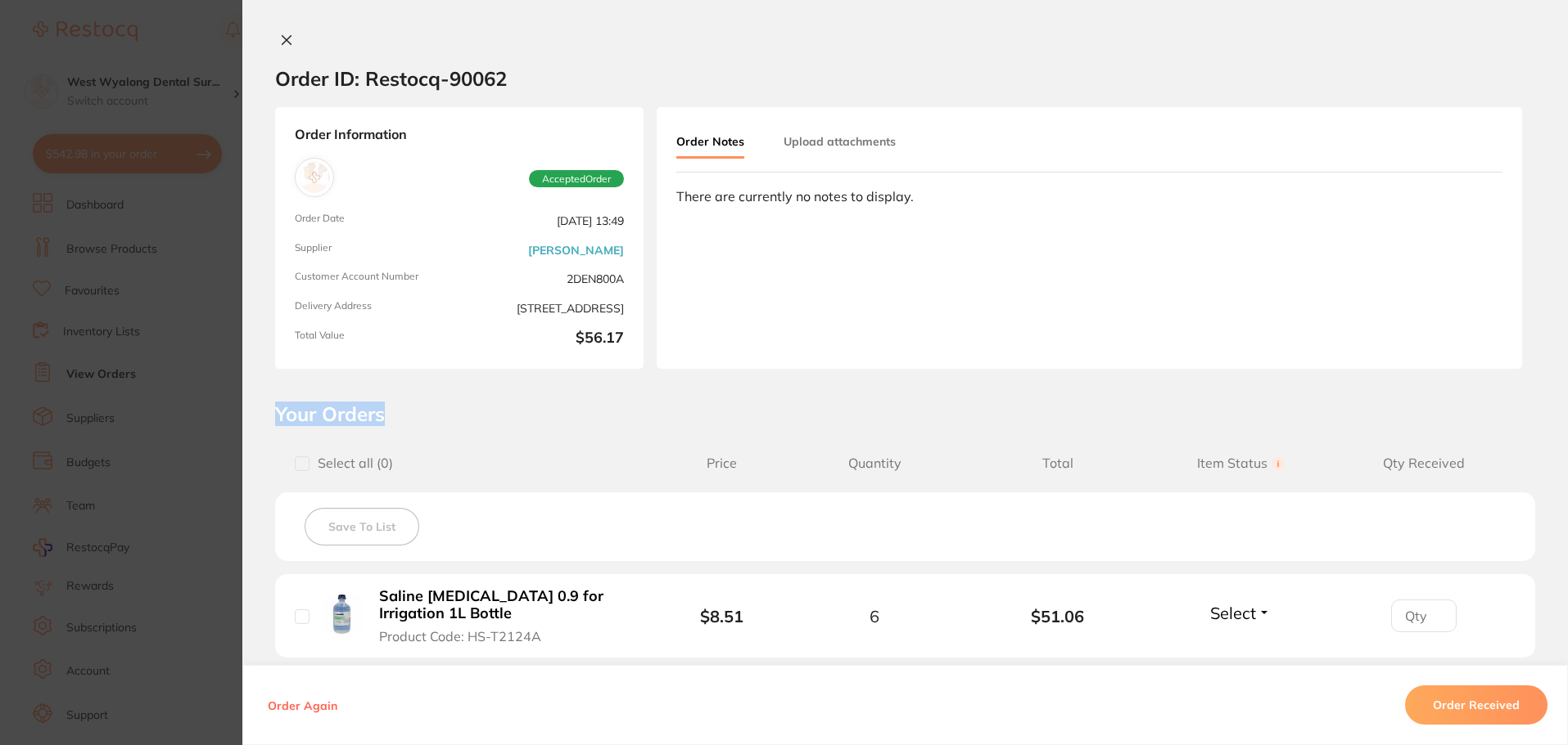
click at [285, 38] on icon at bounding box center [287, 40] width 9 height 9
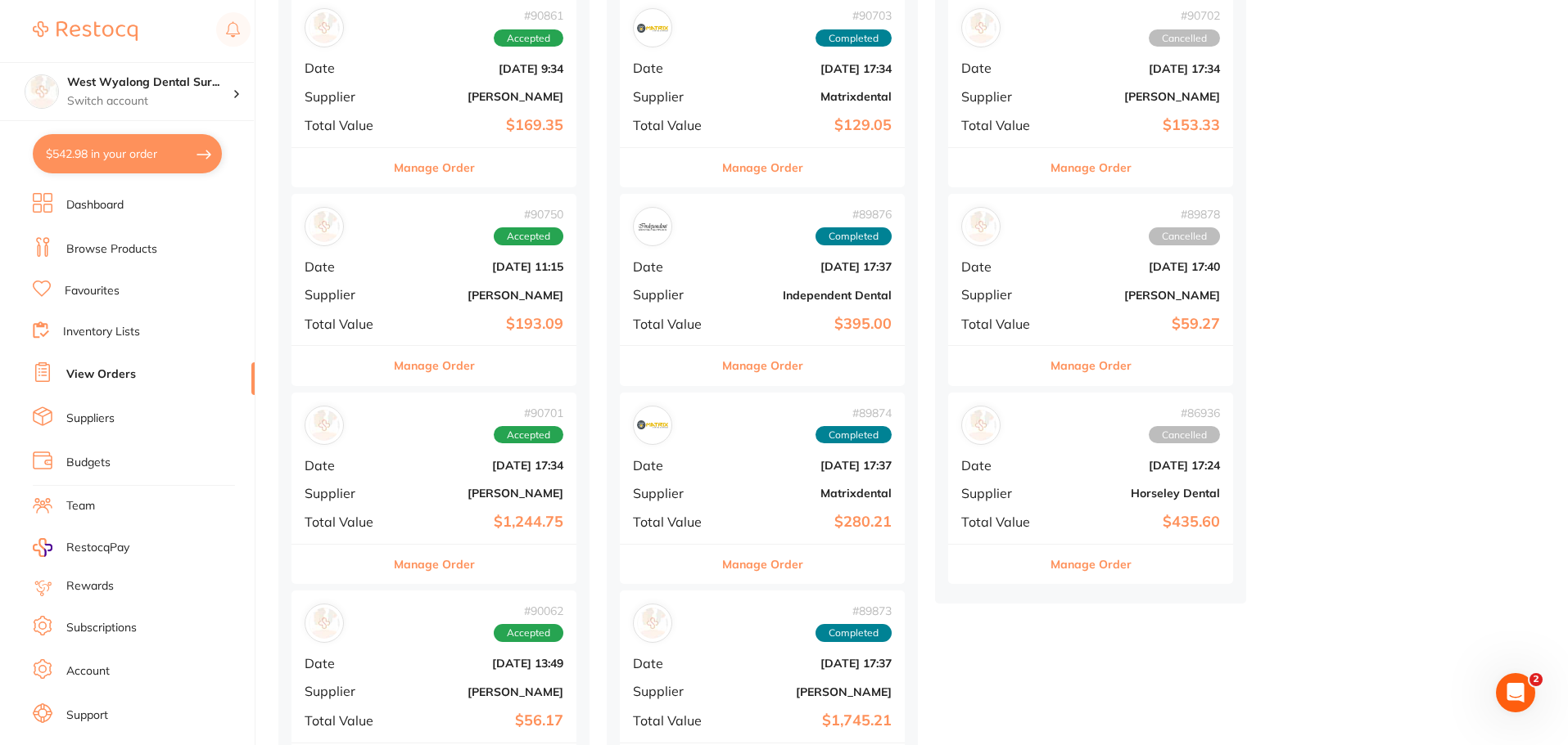
scroll to position [227, 0]
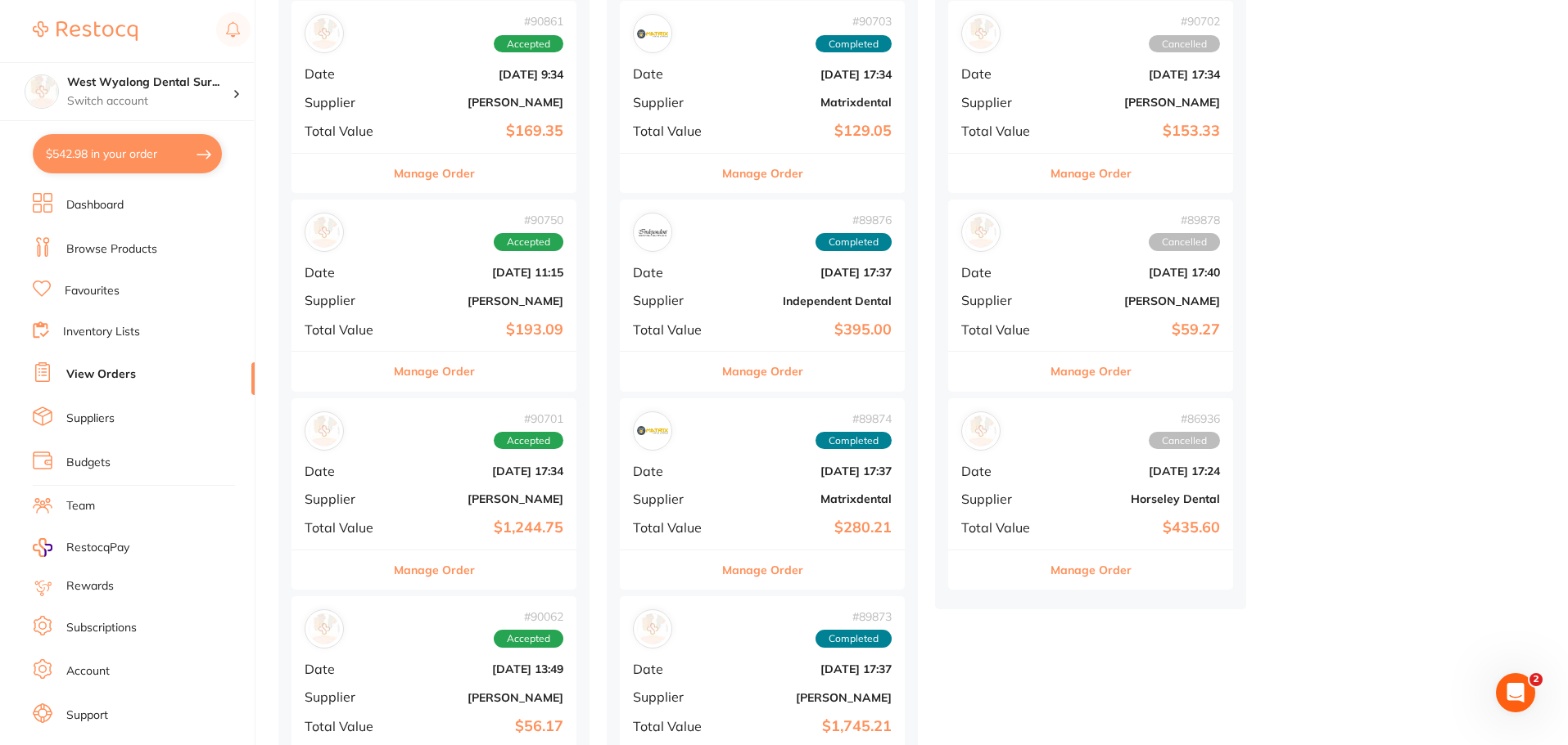
click at [410, 483] on div "# 90701 Accepted Date [DATE] 17:34 Supplier [PERSON_NAME] Total Value $1,244.75" at bounding box center [434, 474] width 285 height 152
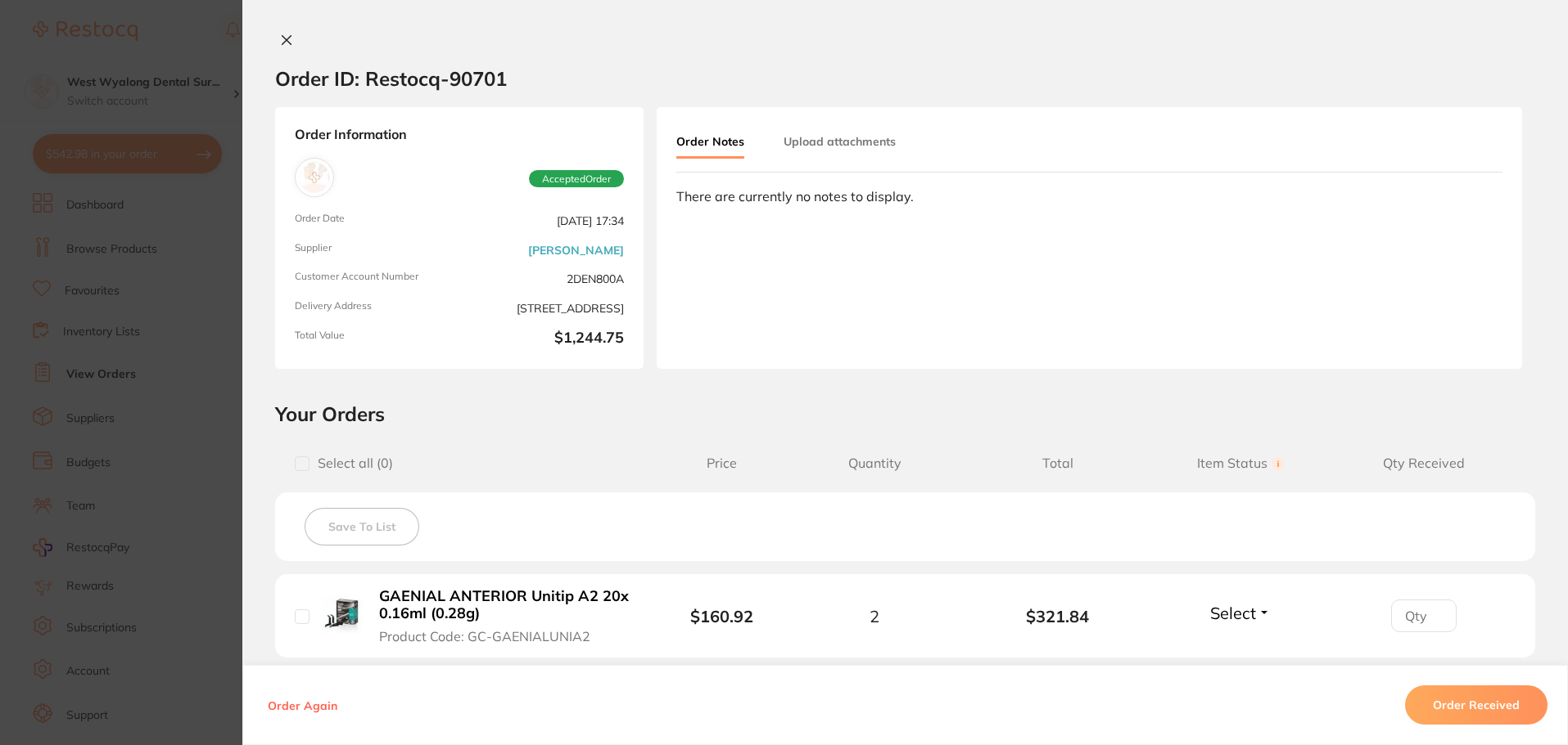
click at [280, 34] on icon at bounding box center [286, 40] width 13 height 13
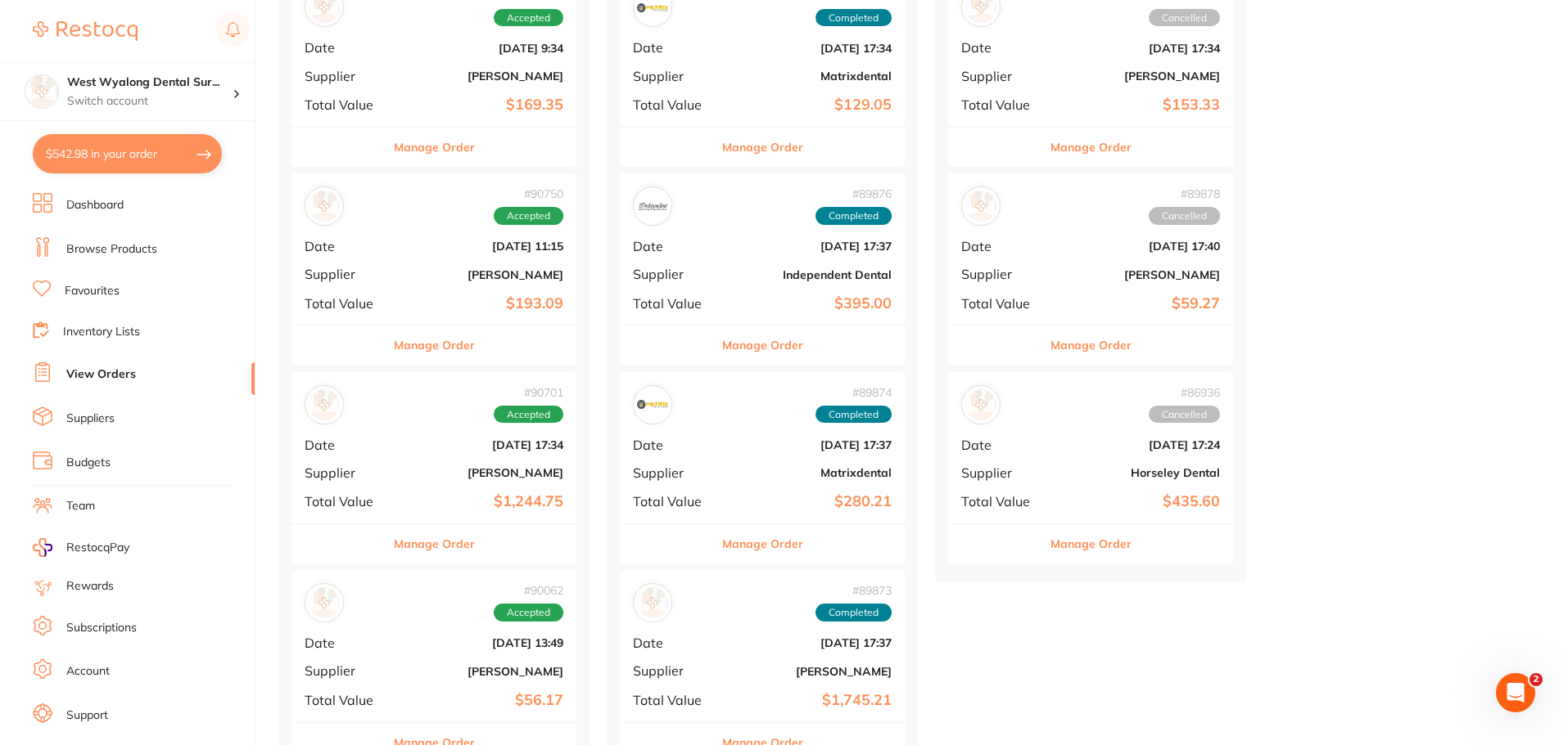
scroll to position [152, 0]
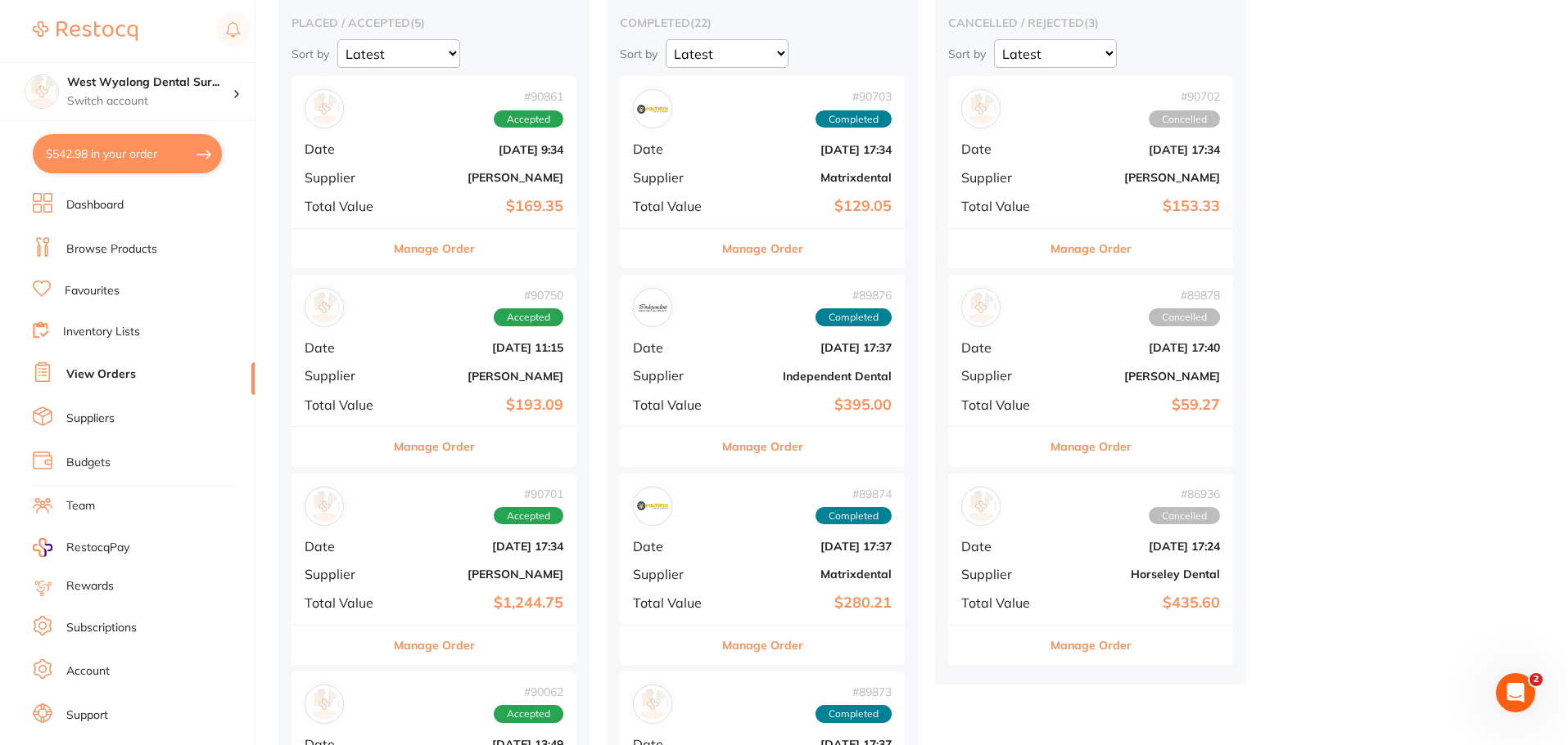
click at [394, 389] on div "# 90750 Accepted Date [DATE] 11:15 Supplier [PERSON_NAME] Total Value $193.09" at bounding box center [434, 350] width 285 height 152
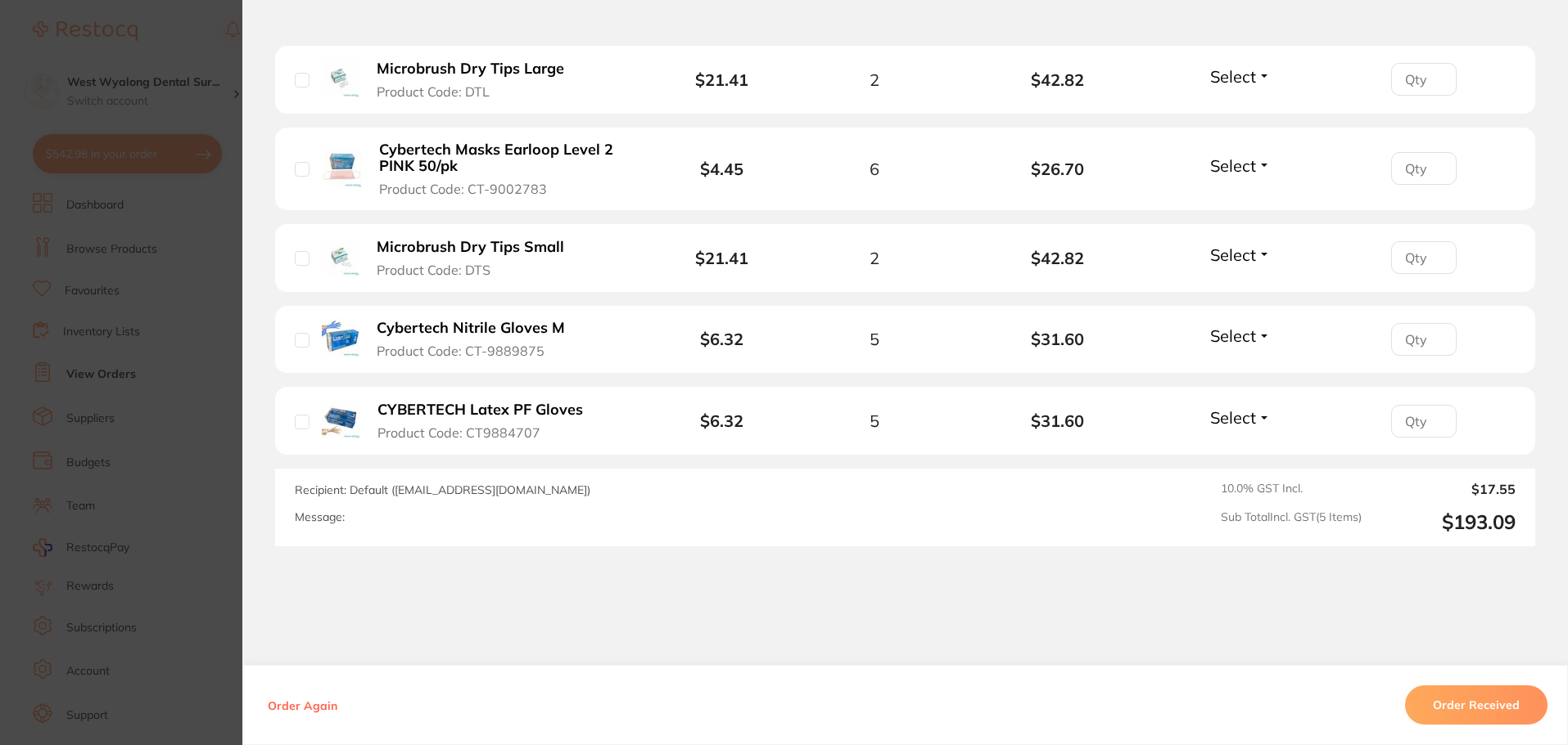
scroll to position [532, 0]
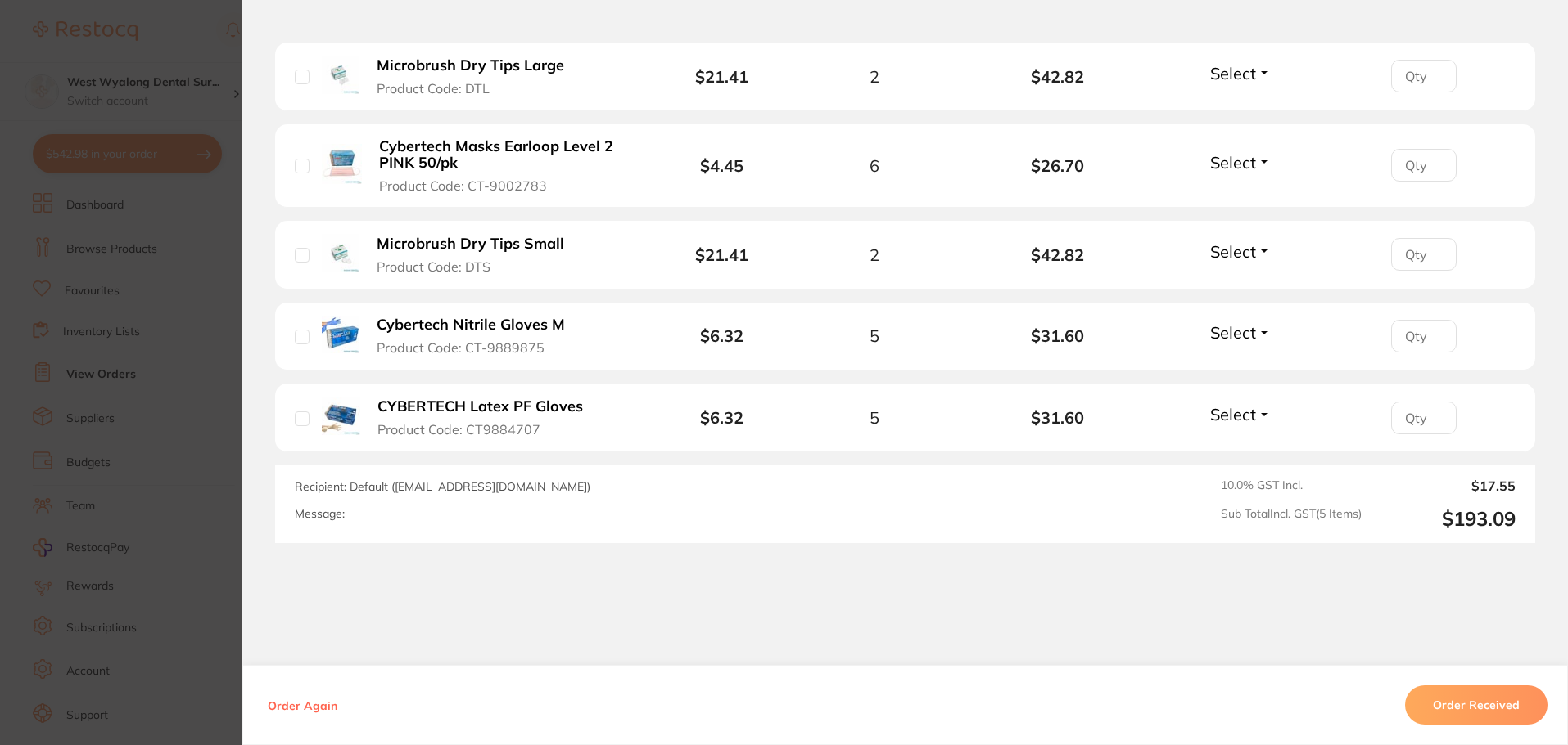
click at [477, 333] on b "Cybertech Nitrile Gloves M" at bounding box center [470, 325] width 189 height 17
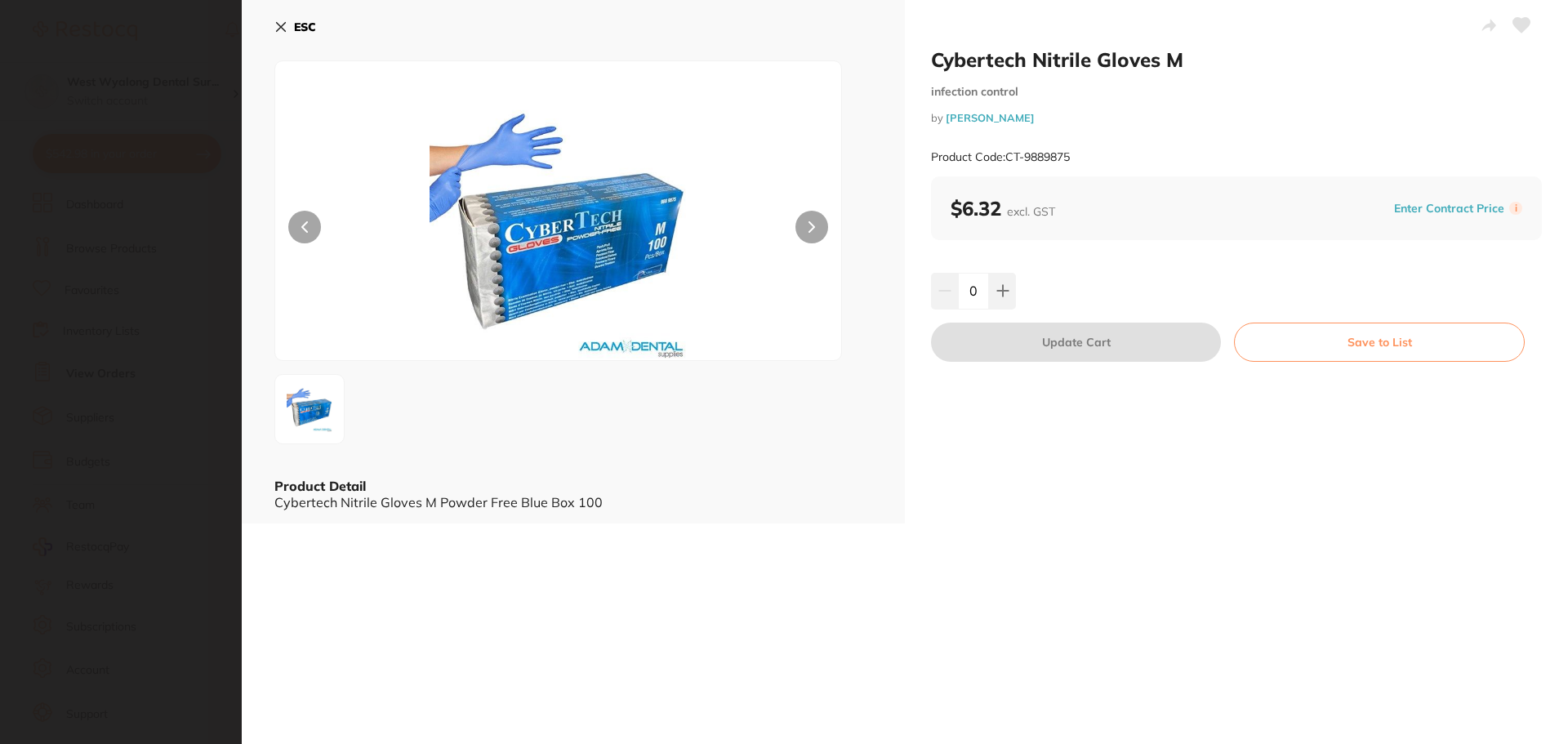
scroll to position [0, 0]
click at [476, 333] on img at bounding box center [558, 231] width 340 height 258
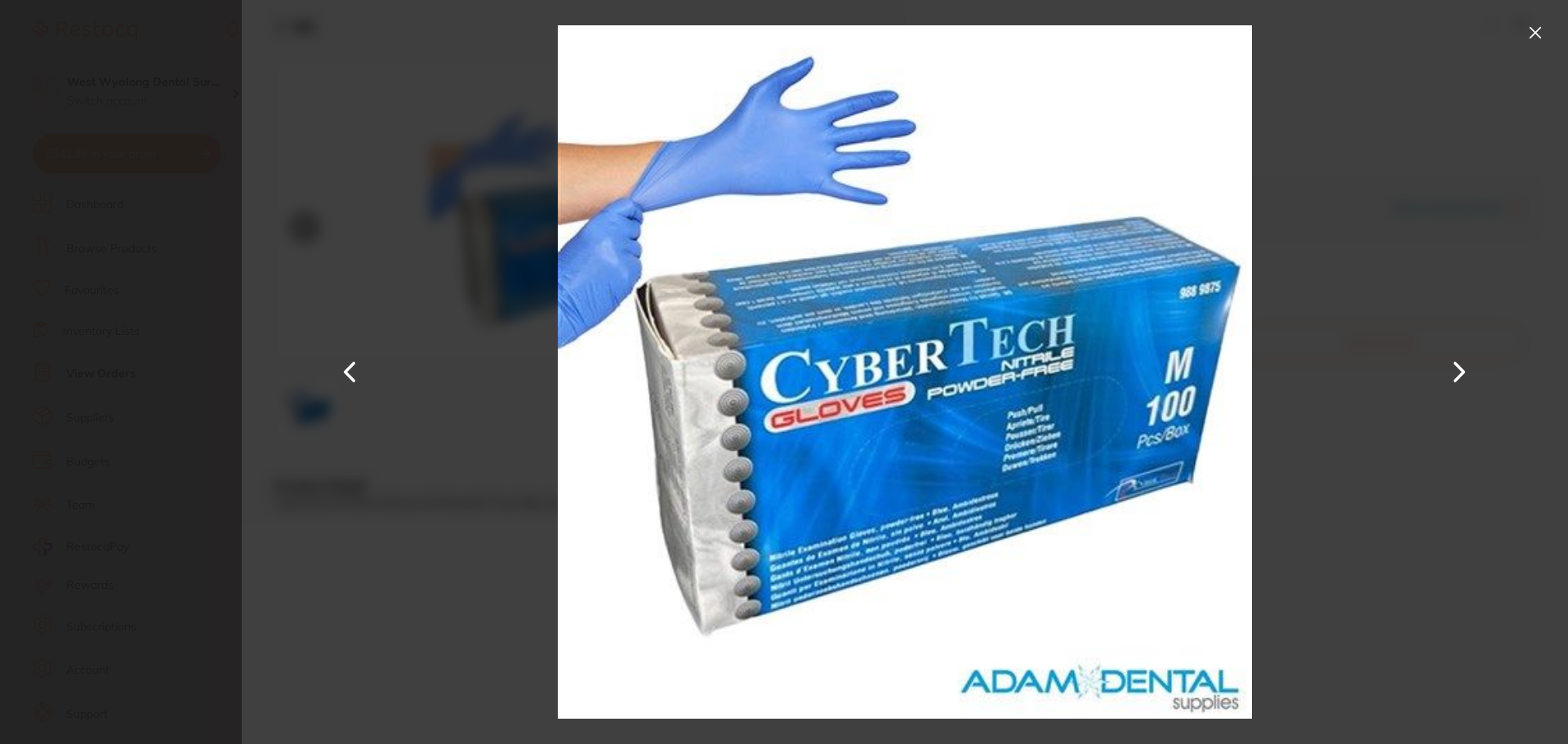
click at [1537, 32] on button at bounding box center [1535, 32] width 26 height 26
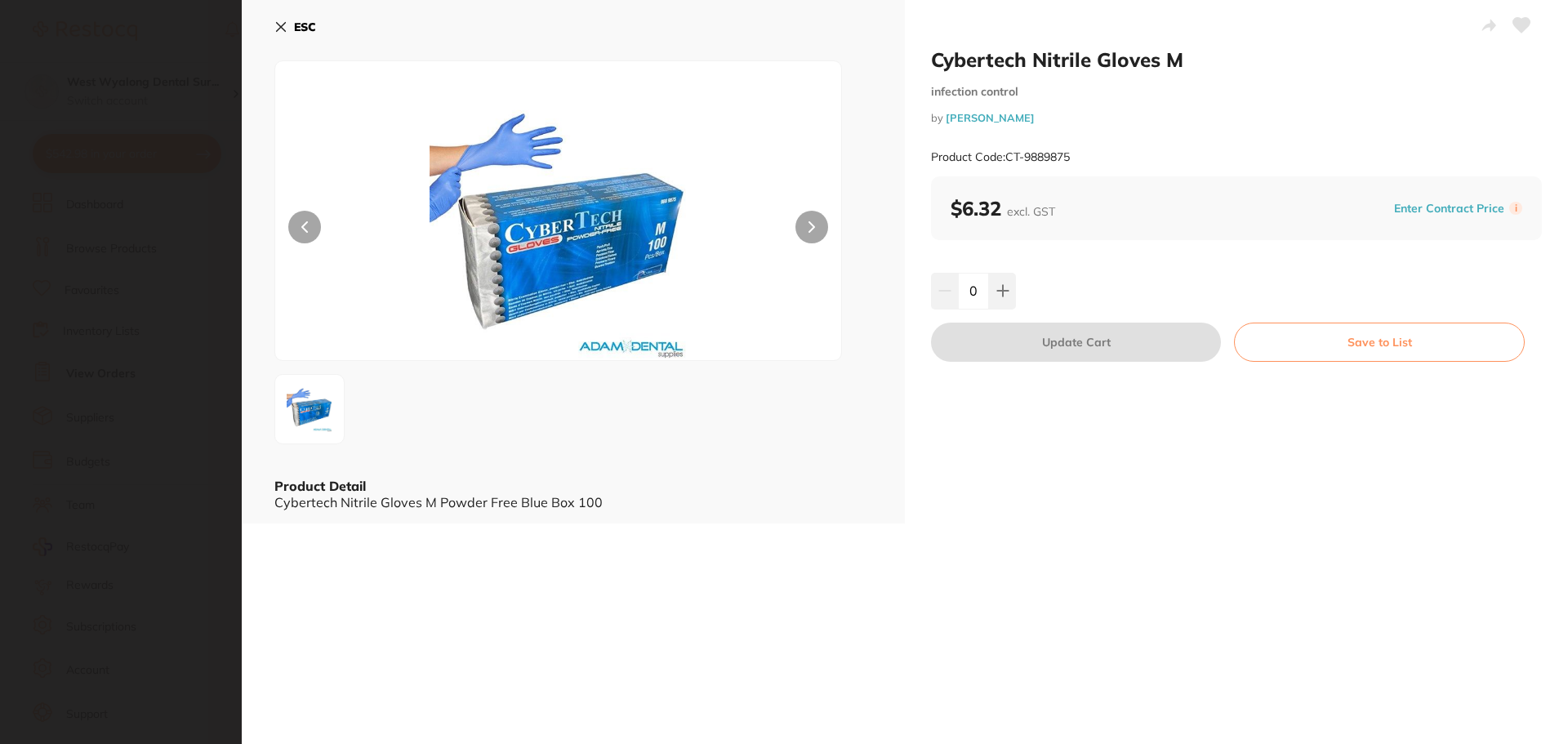
click at [282, 19] on button "ESC" at bounding box center [295, 27] width 41 height 28
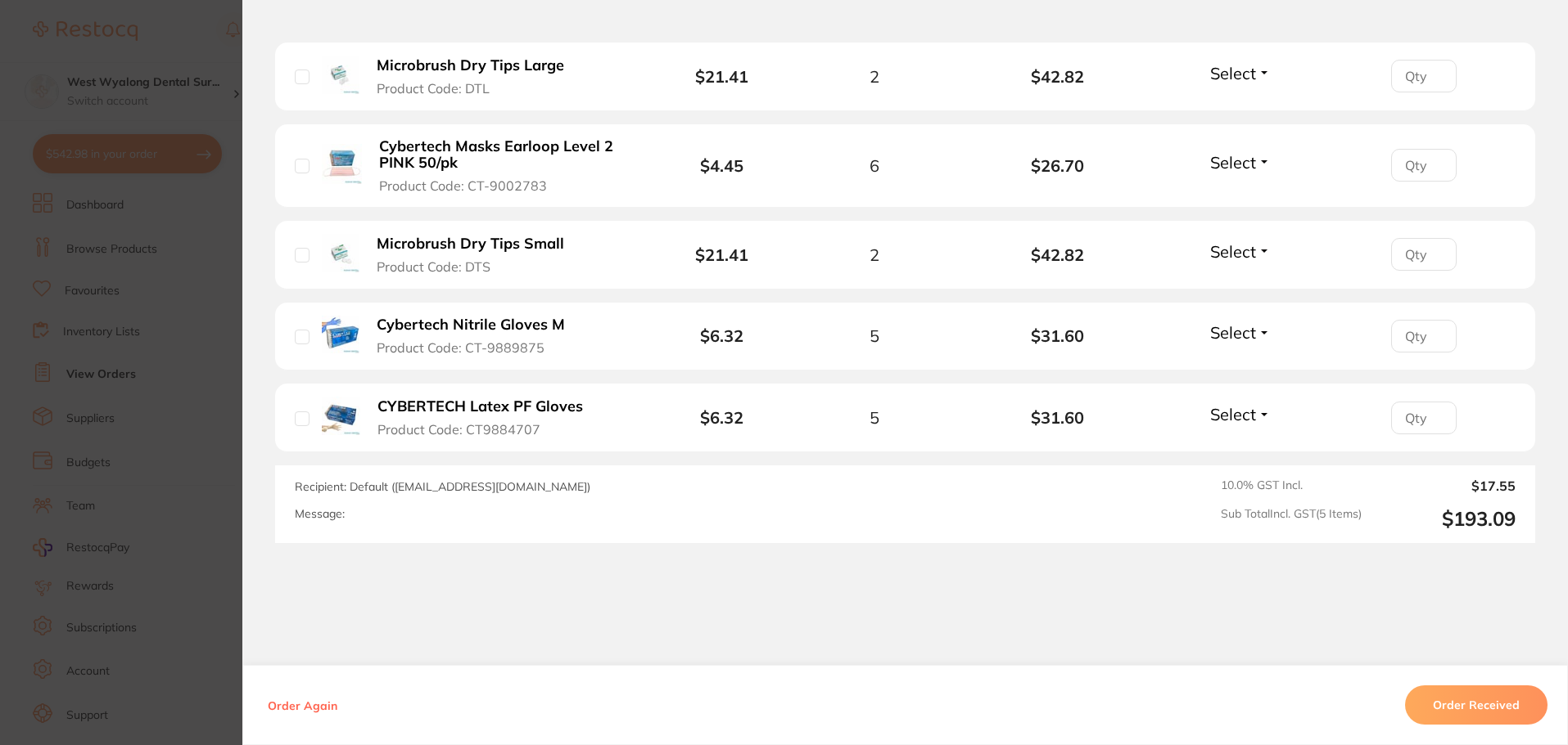
click at [409, 418] on button "CYBERTECH Latex PF Gloves Product Code: CT9884707" at bounding box center [487, 418] width 229 height 40
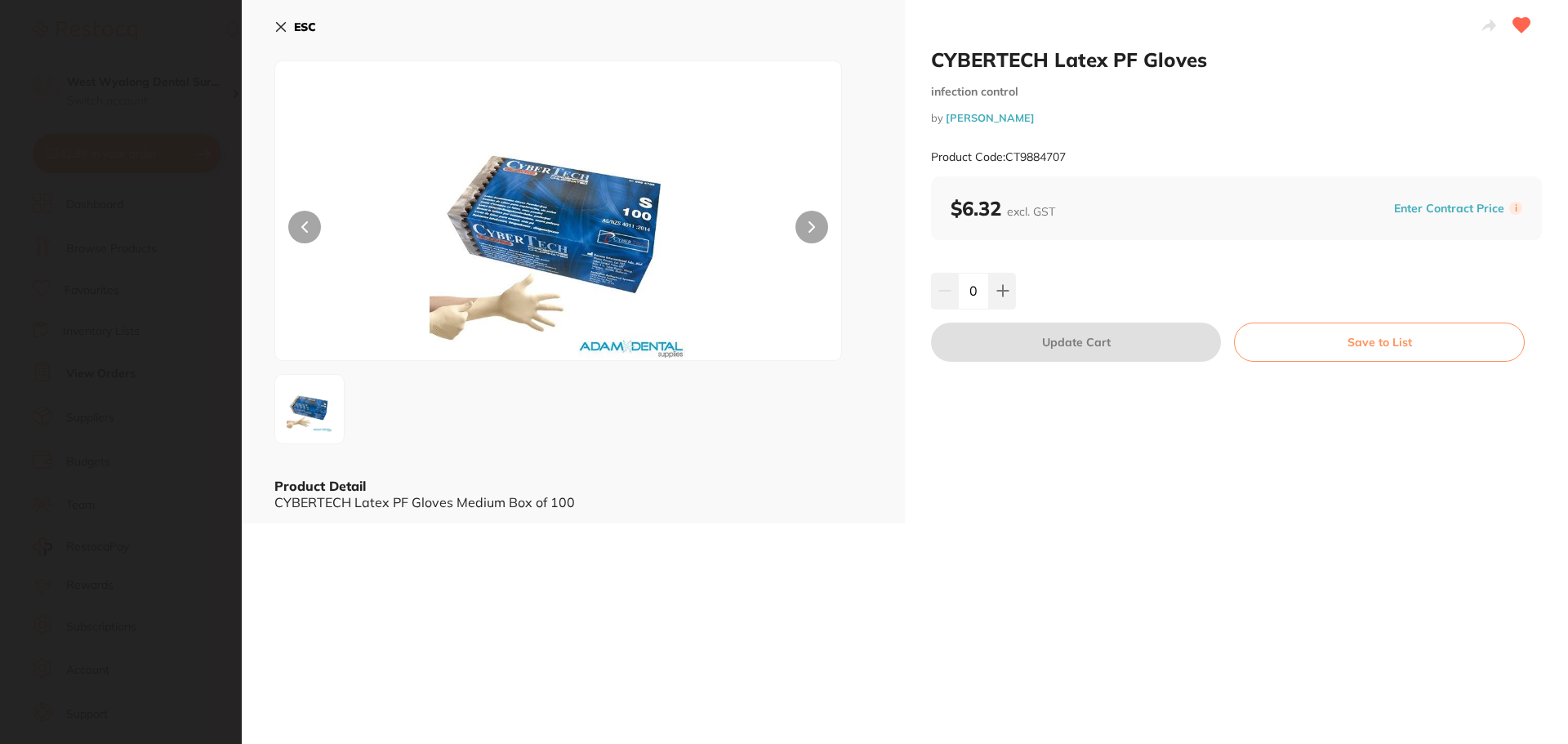
scroll to position [0, 0]
click at [408, 417] on div at bounding box center [573, 409] width 598 height 71
click at [285, 28] on icon at bounding box center [281, 27] width 13 height 13
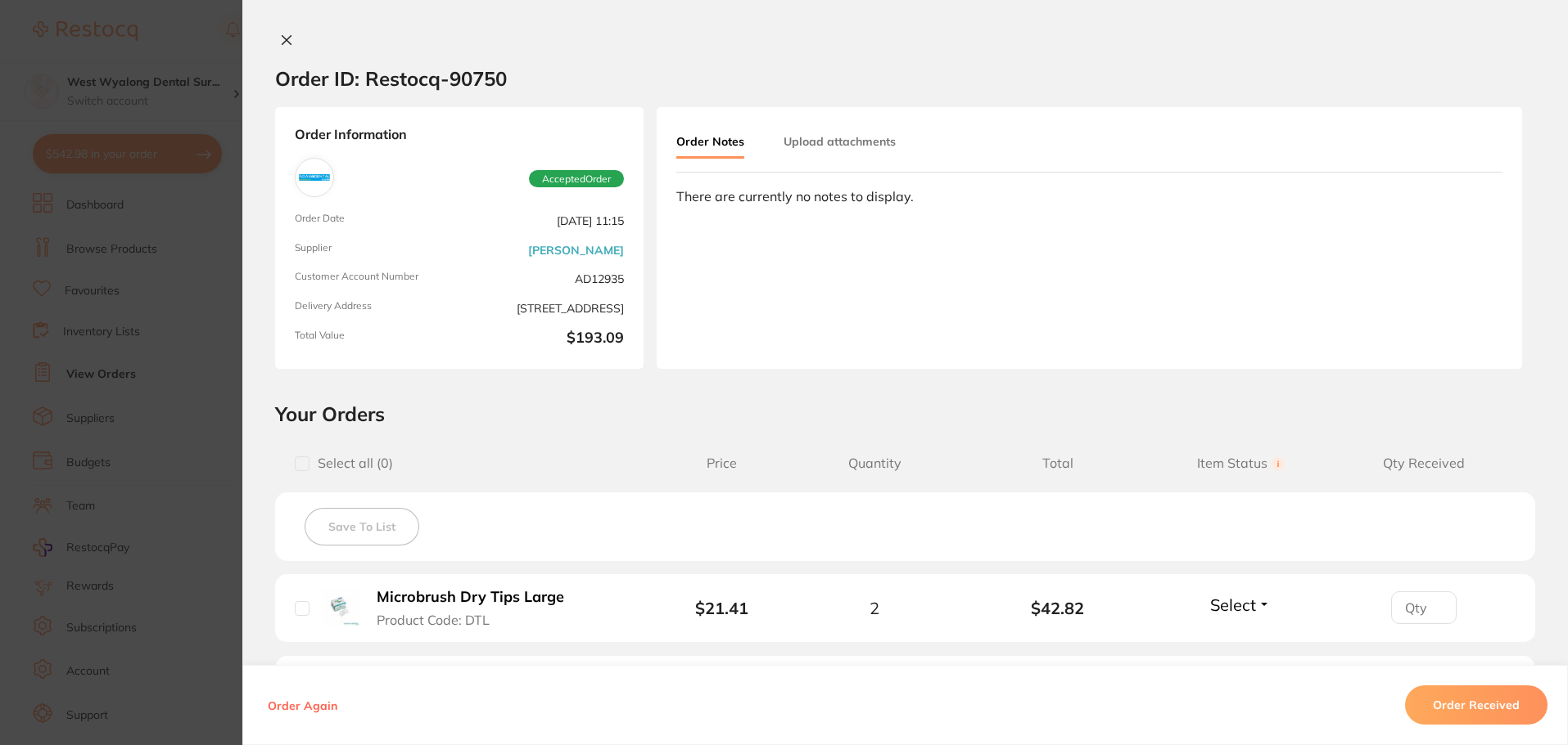
click at [282, 40] on icon at bounding box center [287, 40] width 9 height 9
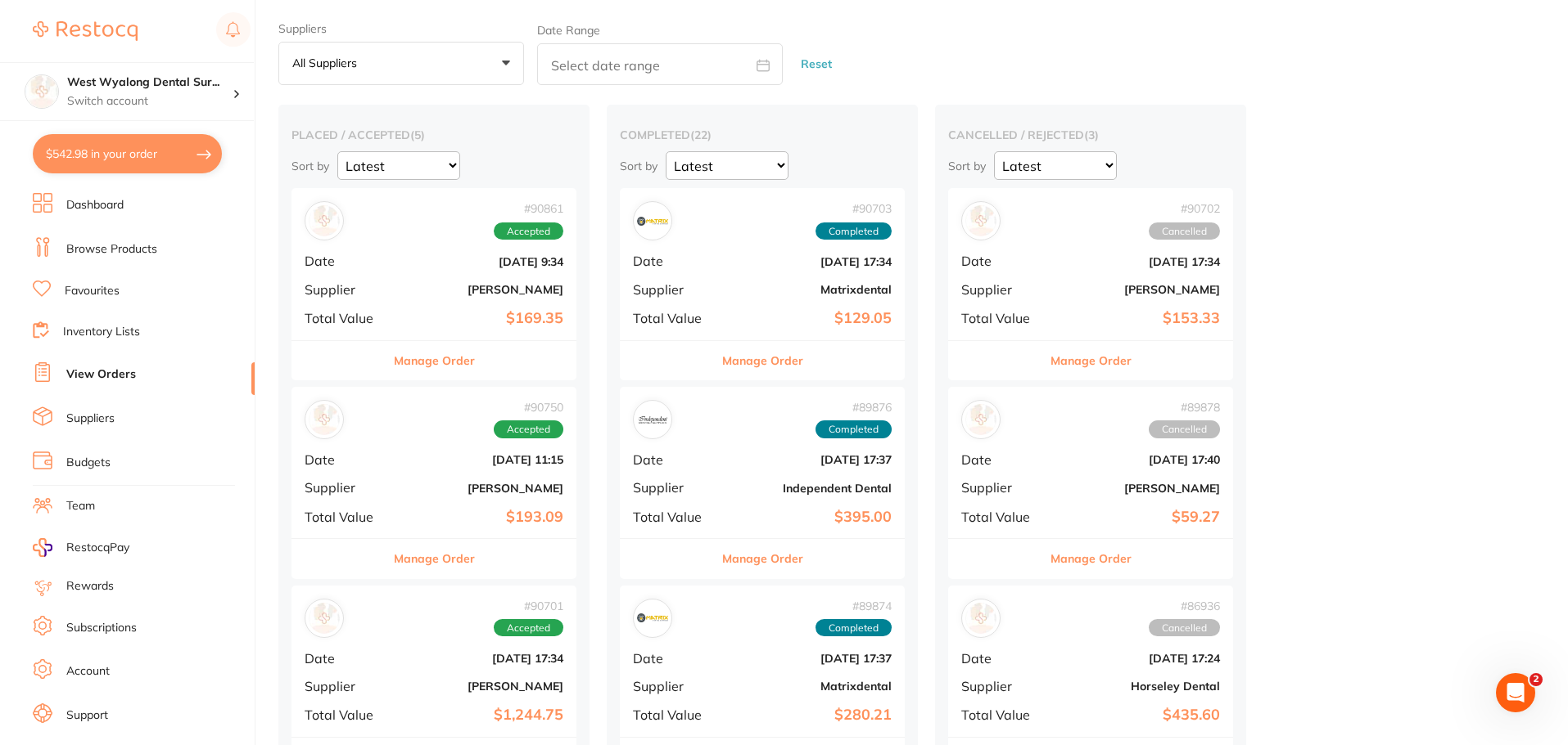
scroll to position [30, 0]
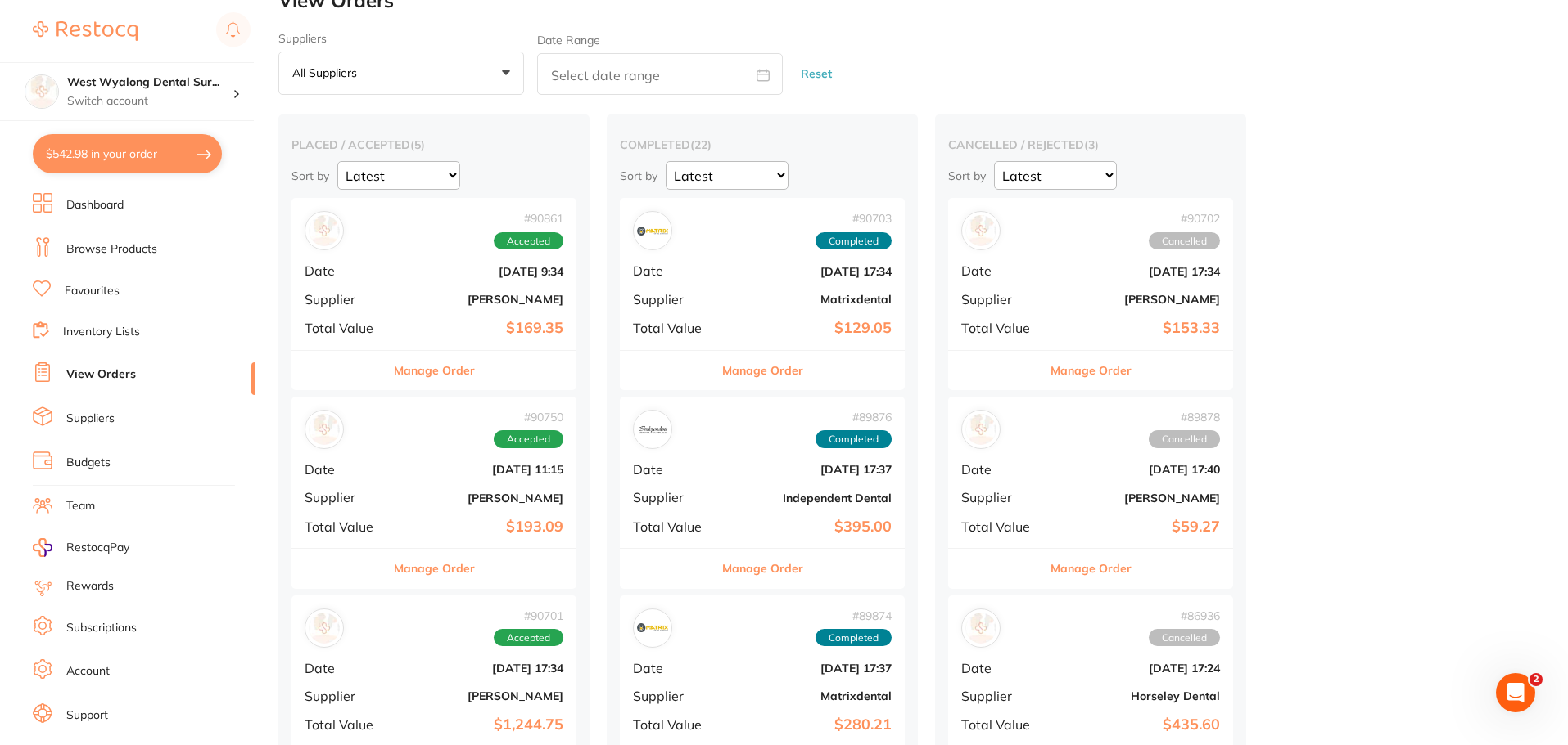
click at [1043, 317] on div "# 90702 Cancelled Date [DATE] 17:34 Supplier [PERSON_NAME] Total Value $153.33" at bounding box center [1090, 273] width 285 height 152
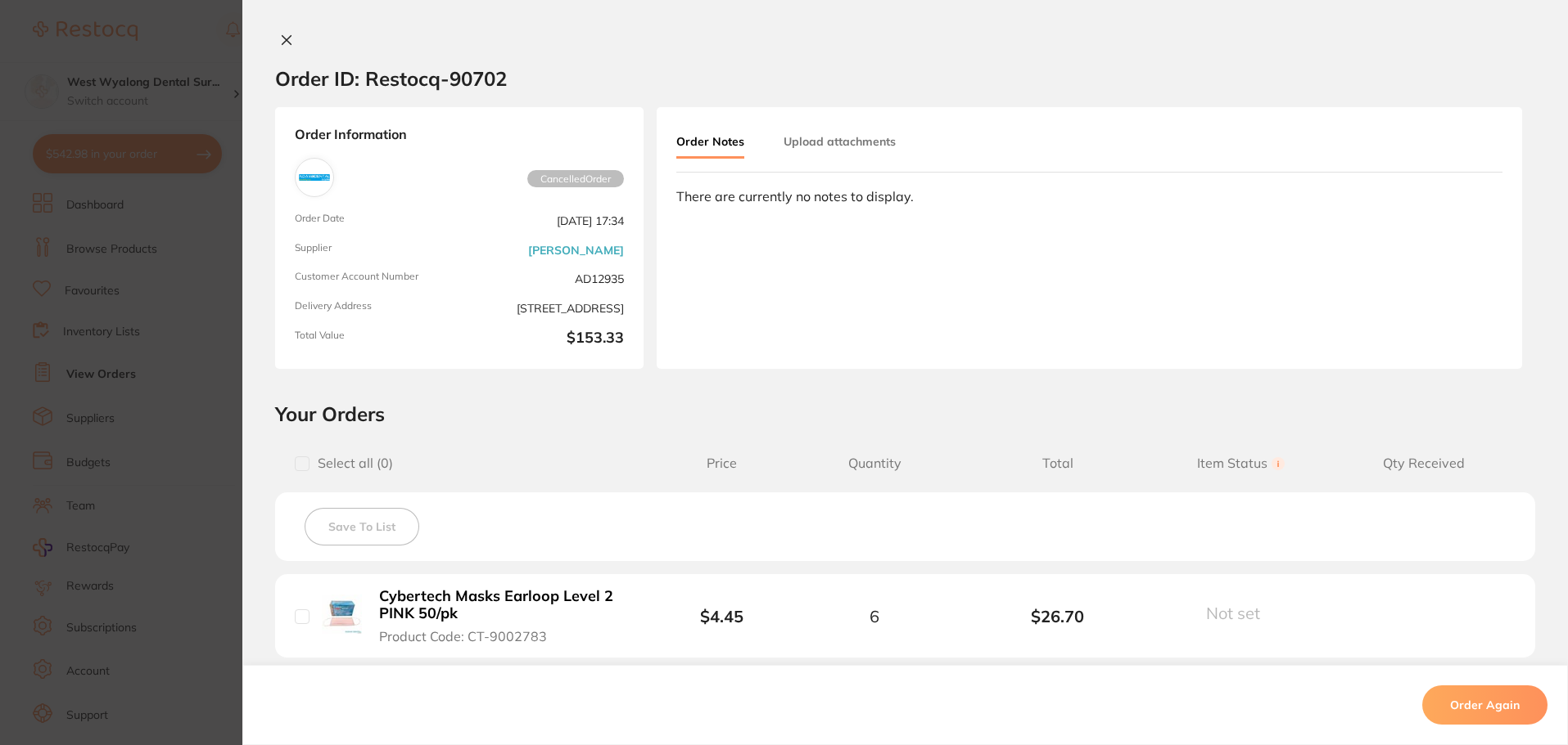
click at [282, 39] on icon at bounding box center [287, 40] width 9 height 9
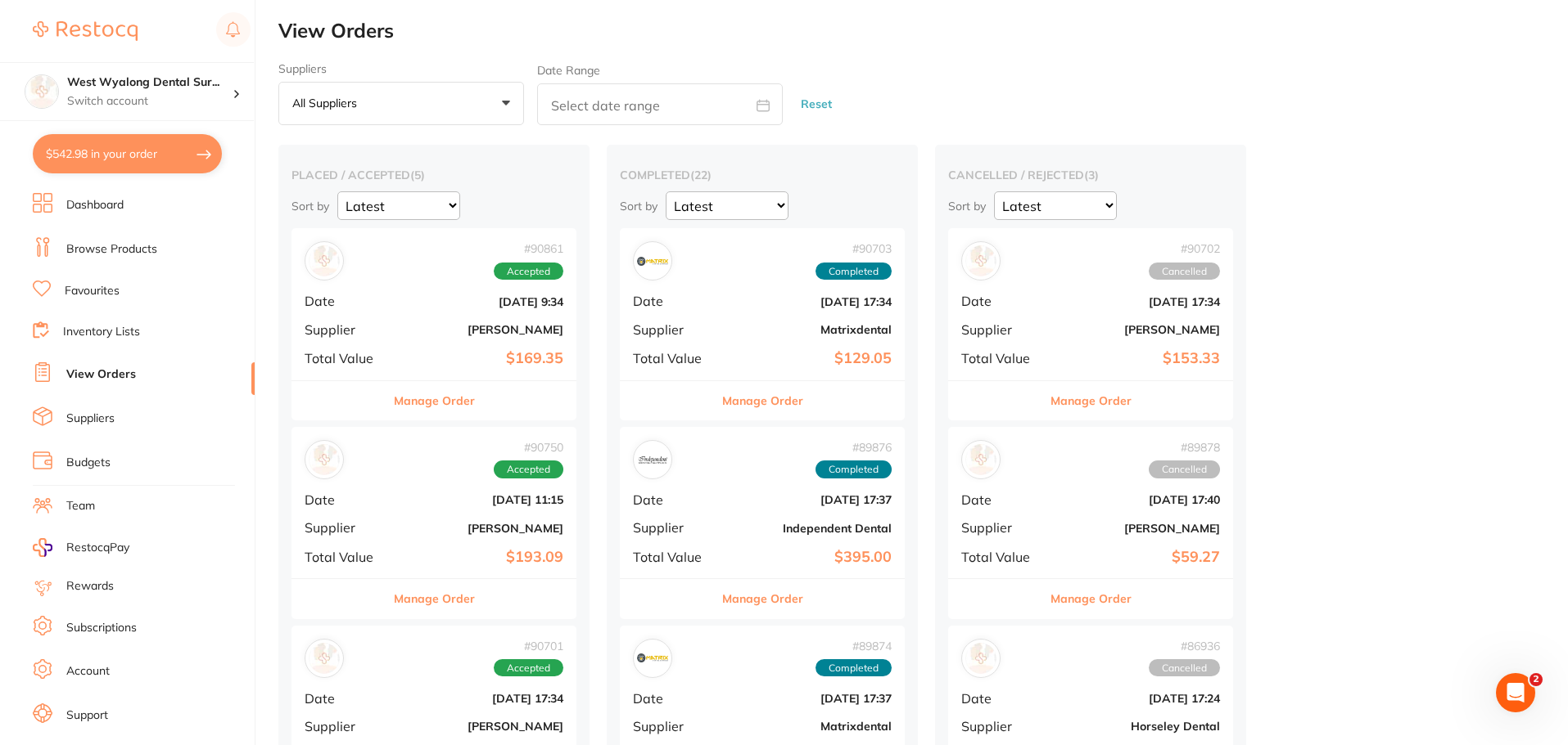
click at [383, 332] on span "Supplier" at bounding box center [345, 330] width 82 height 15
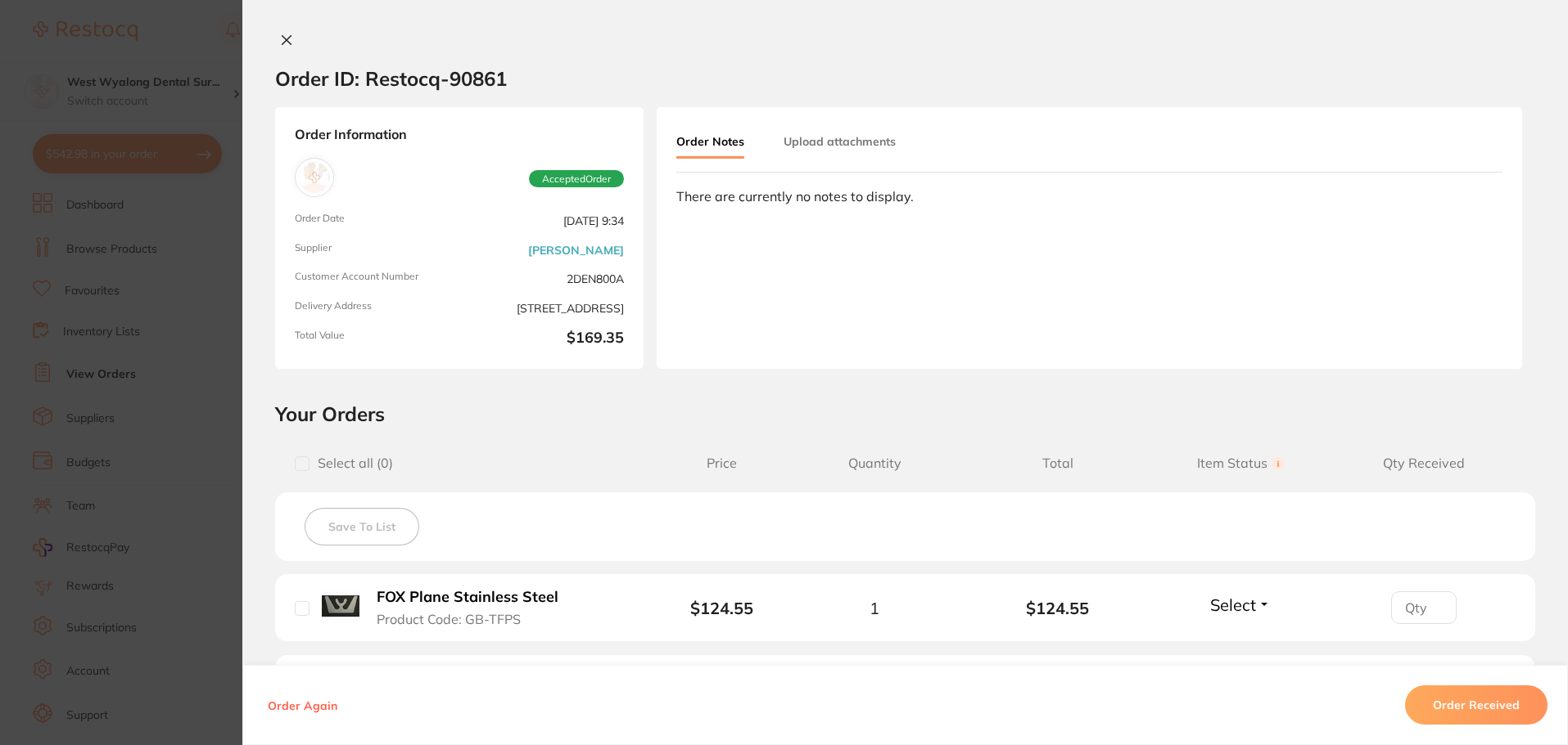
scroll to position [652, 0]
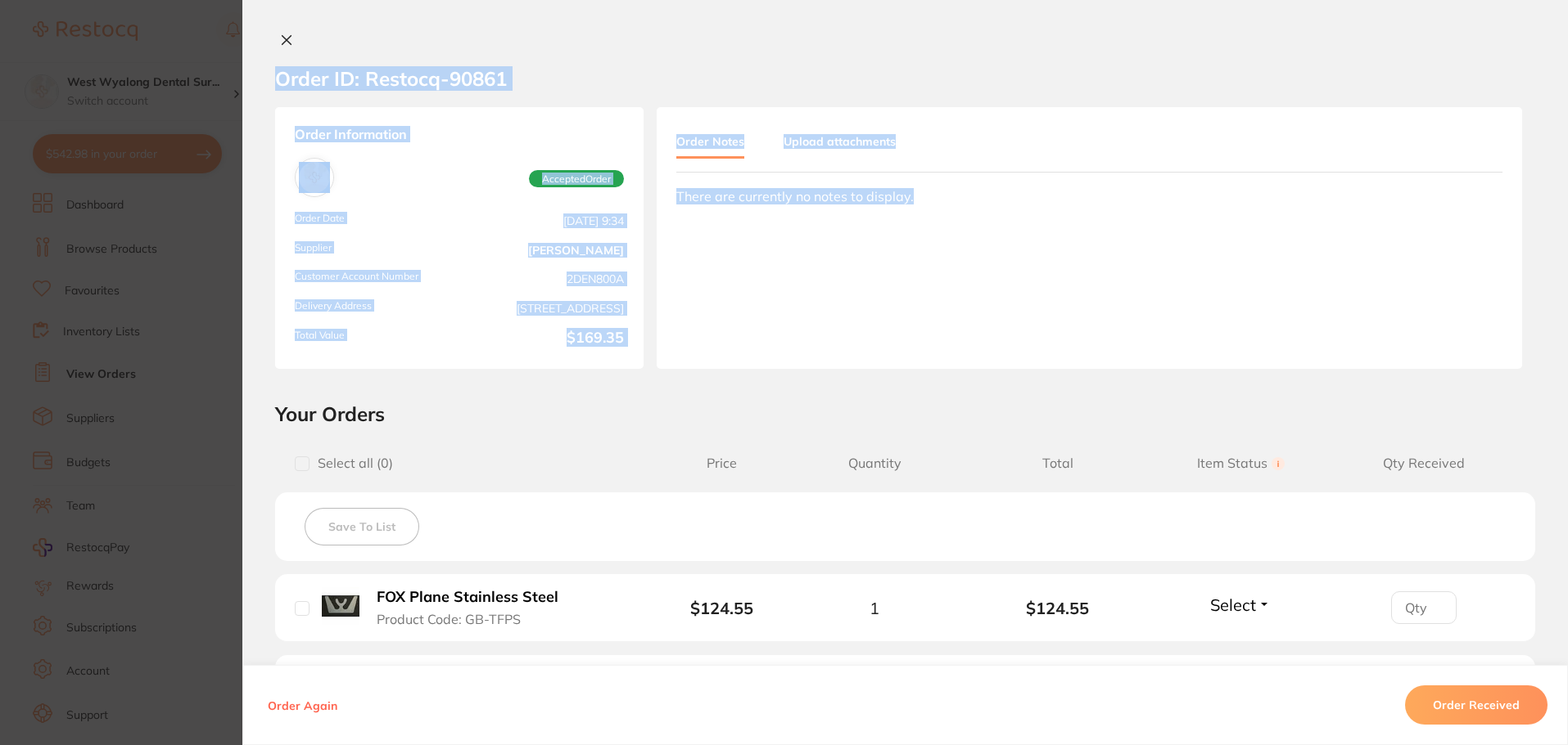
drag, startPoint x: 1555, startPoint y: 278, endPoint x: 1570, endPoint y: 386, distance: 109.0
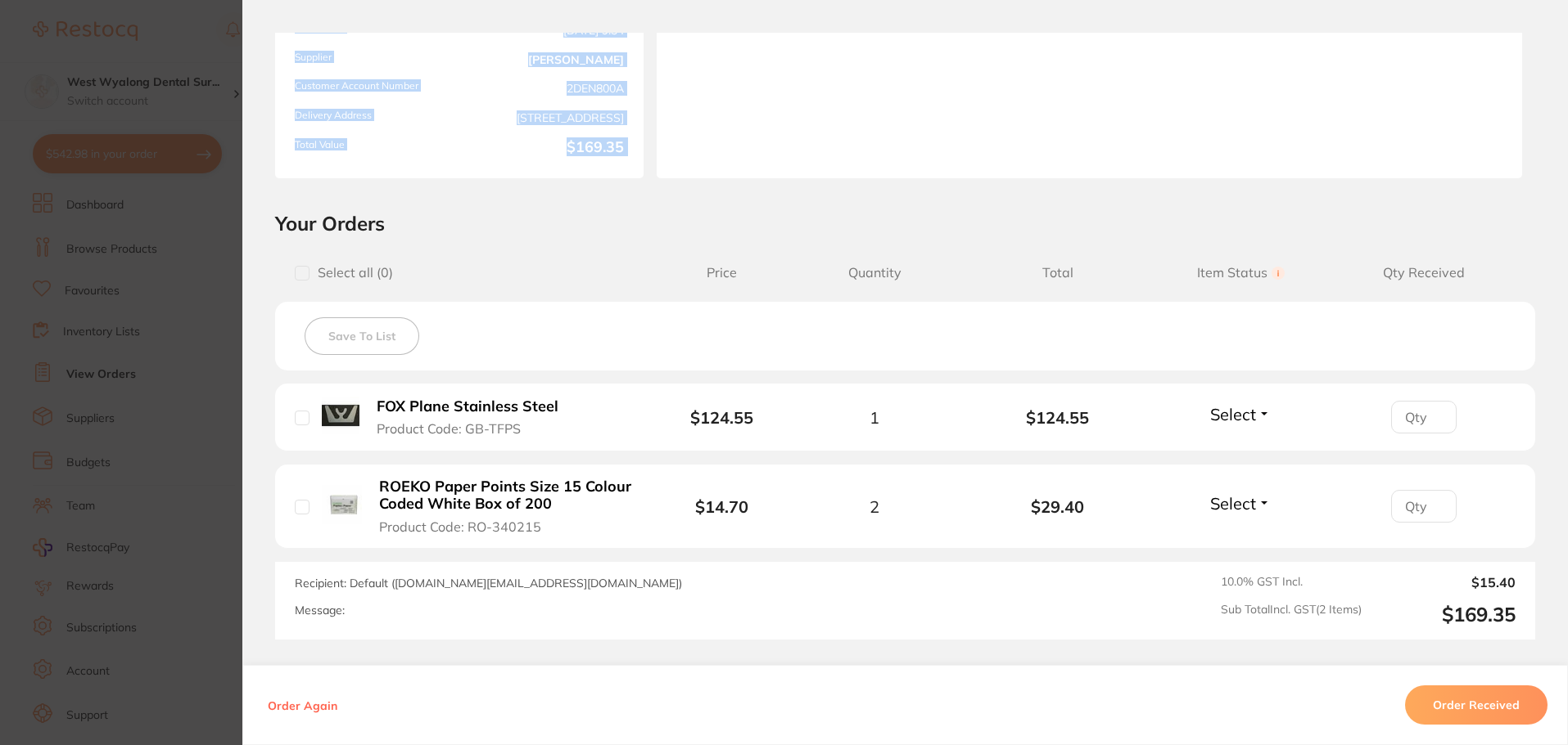
scroll to position [192, 0]
click at [455, 491] on b "ROEKO Paper Points Size 15 Colour Coded White Box of 200" at bounding box center [505, 494] width 253 height 33
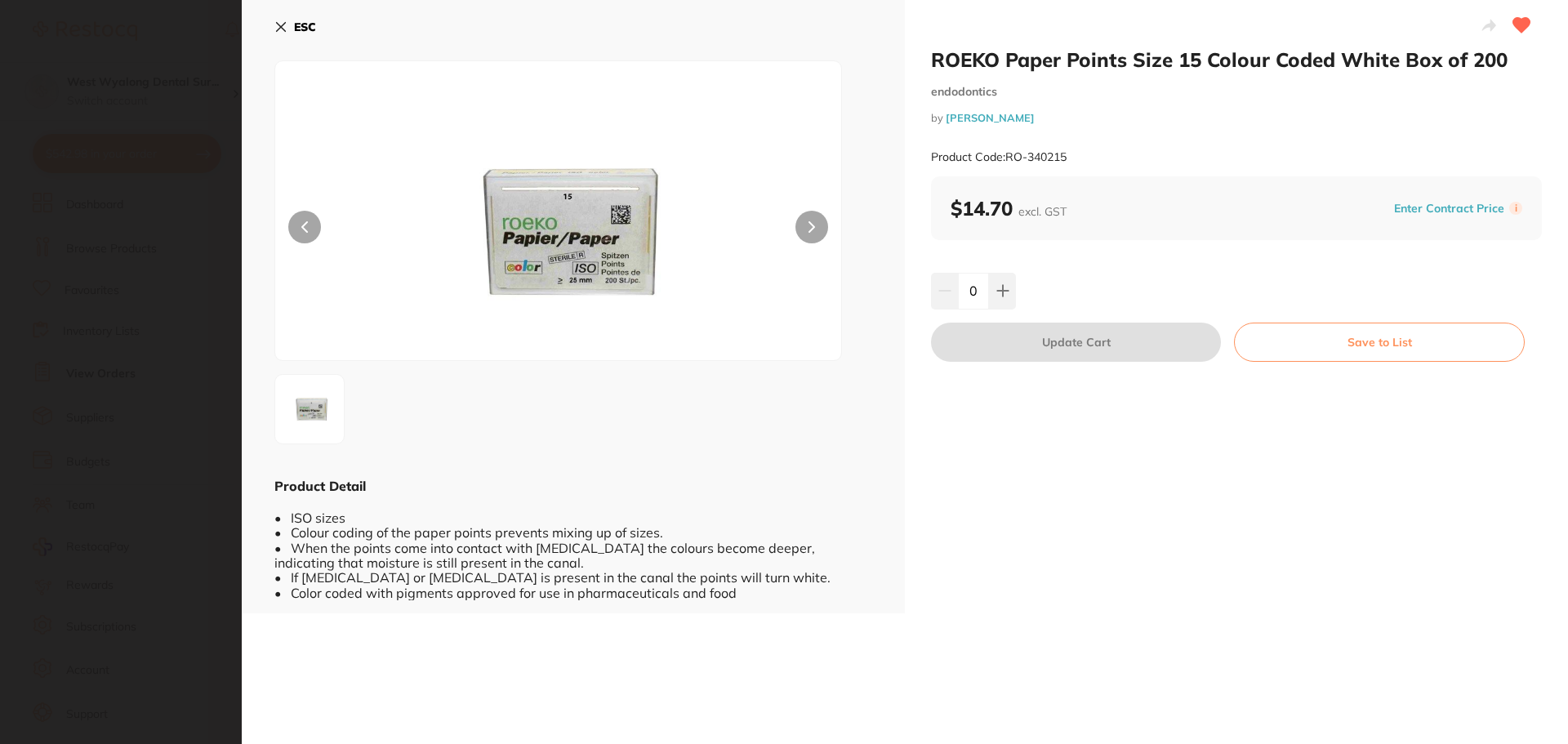
scroll to position [0, 0]
click at [278, 28] on icon at bounding box center [281, 27] width 13 height 13
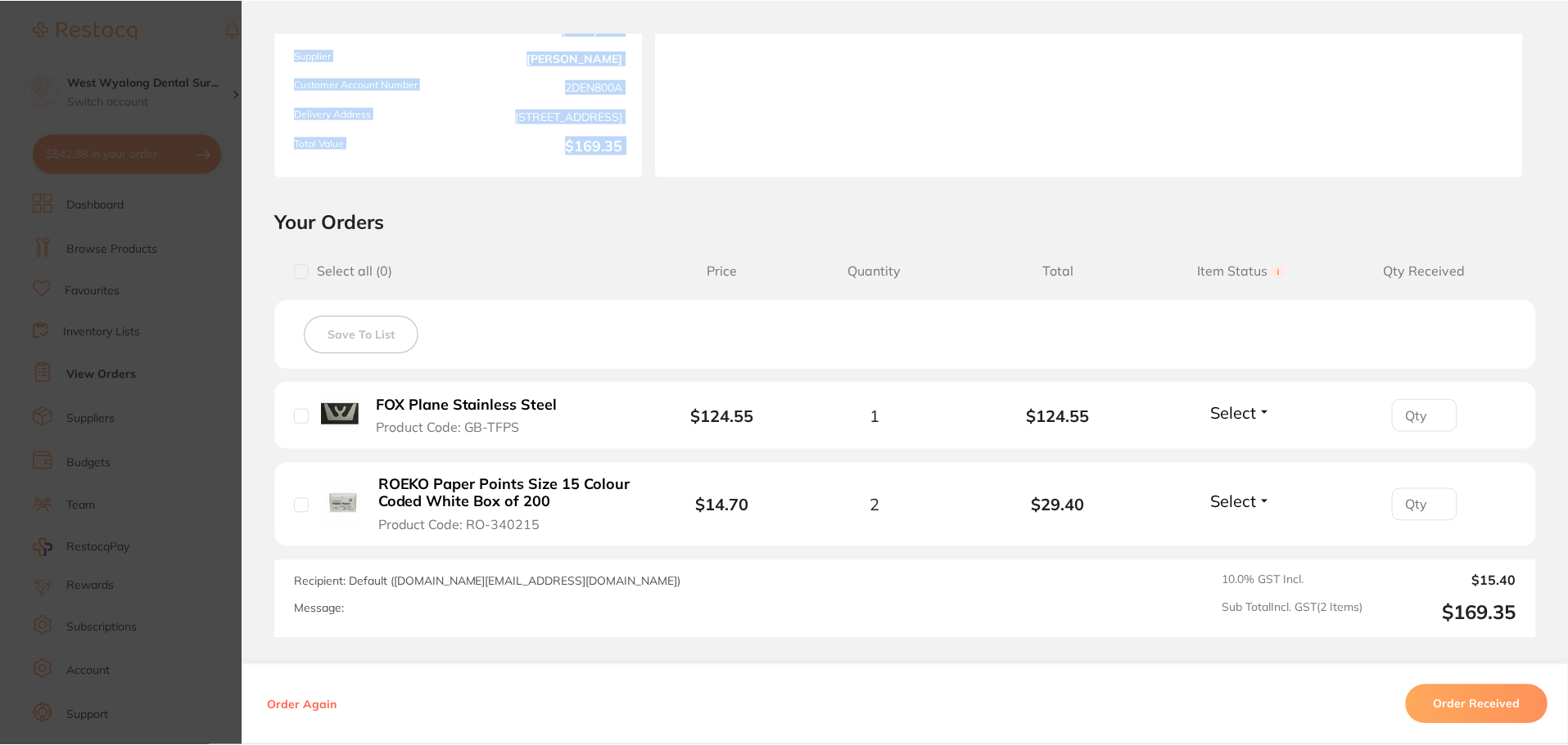
scroll to position [2609, 0]
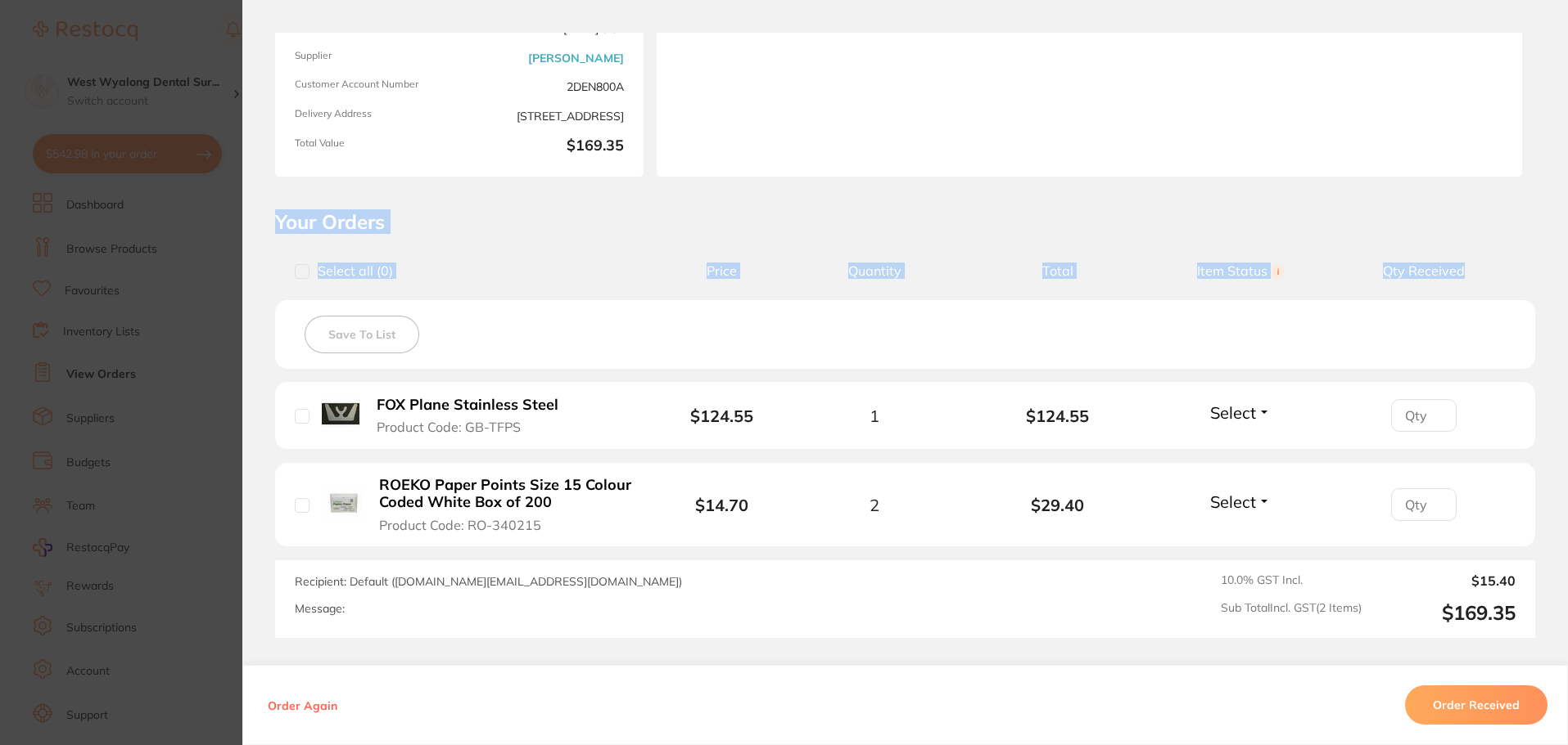
drag, startPoint x: 1562, startPoint y: 250, endPoint x: 1527, endPoint y: 80, distance: 173.6
click at [1527, 80] on div "Order ID: Restocq- 90861 Order Information Accepted Order Order Date [DATE] 9:3…" at bounding box center [905, 389] width 1325 height 713
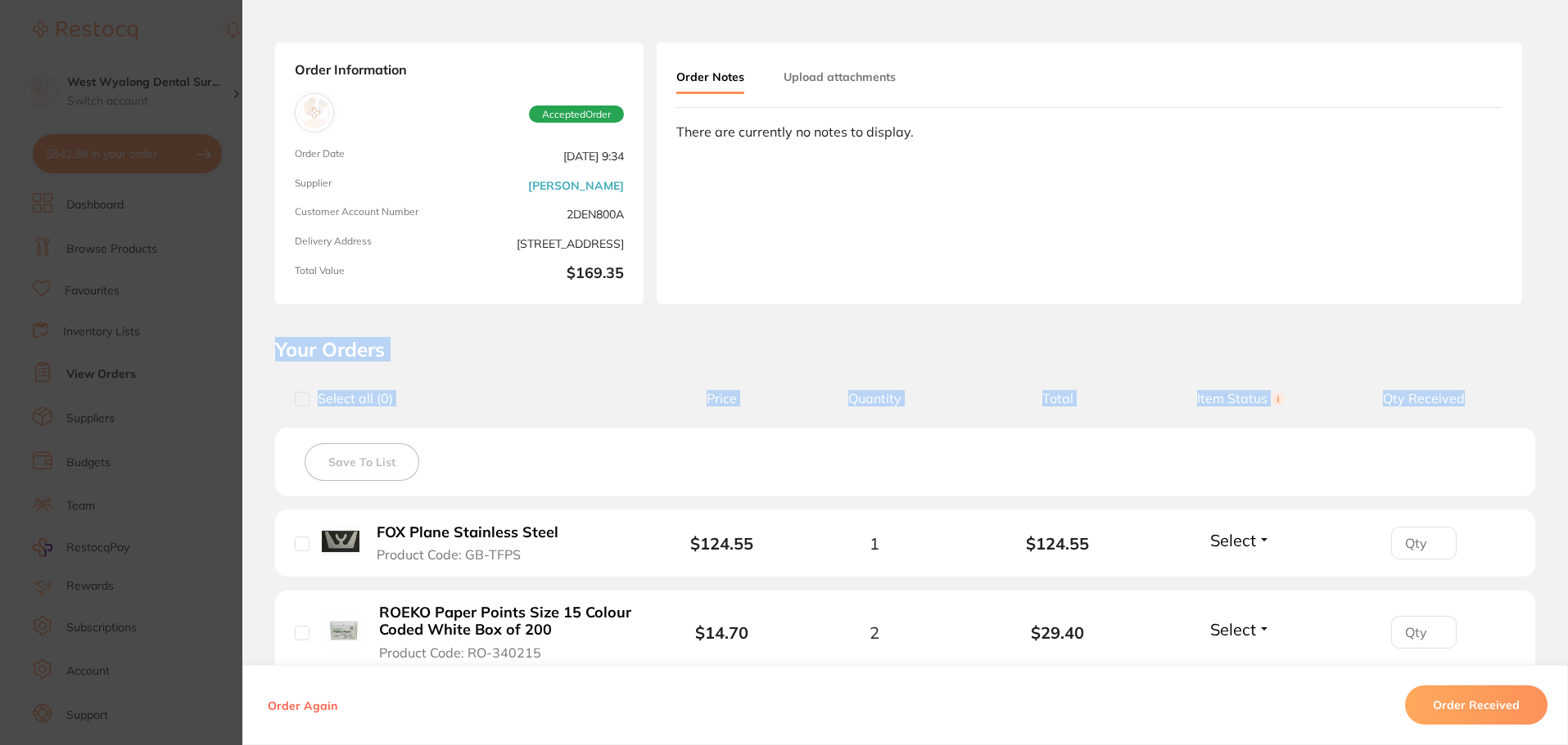
scroll to position [0, 0]
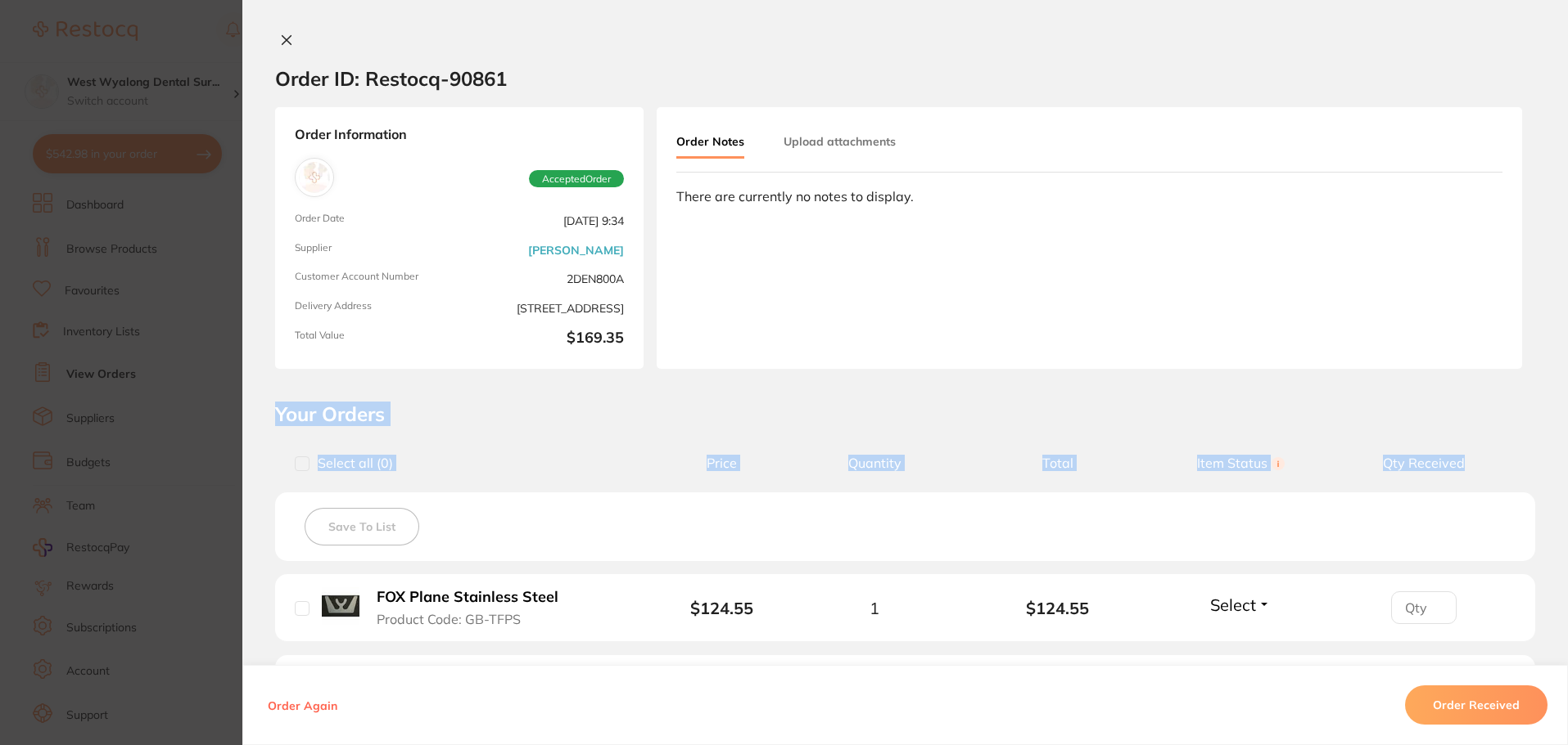
click at [275, 43] on button at bounding box center [286, 41] width 23 height 17
